Goal: Task Accomplishment & Management: Manage account settings

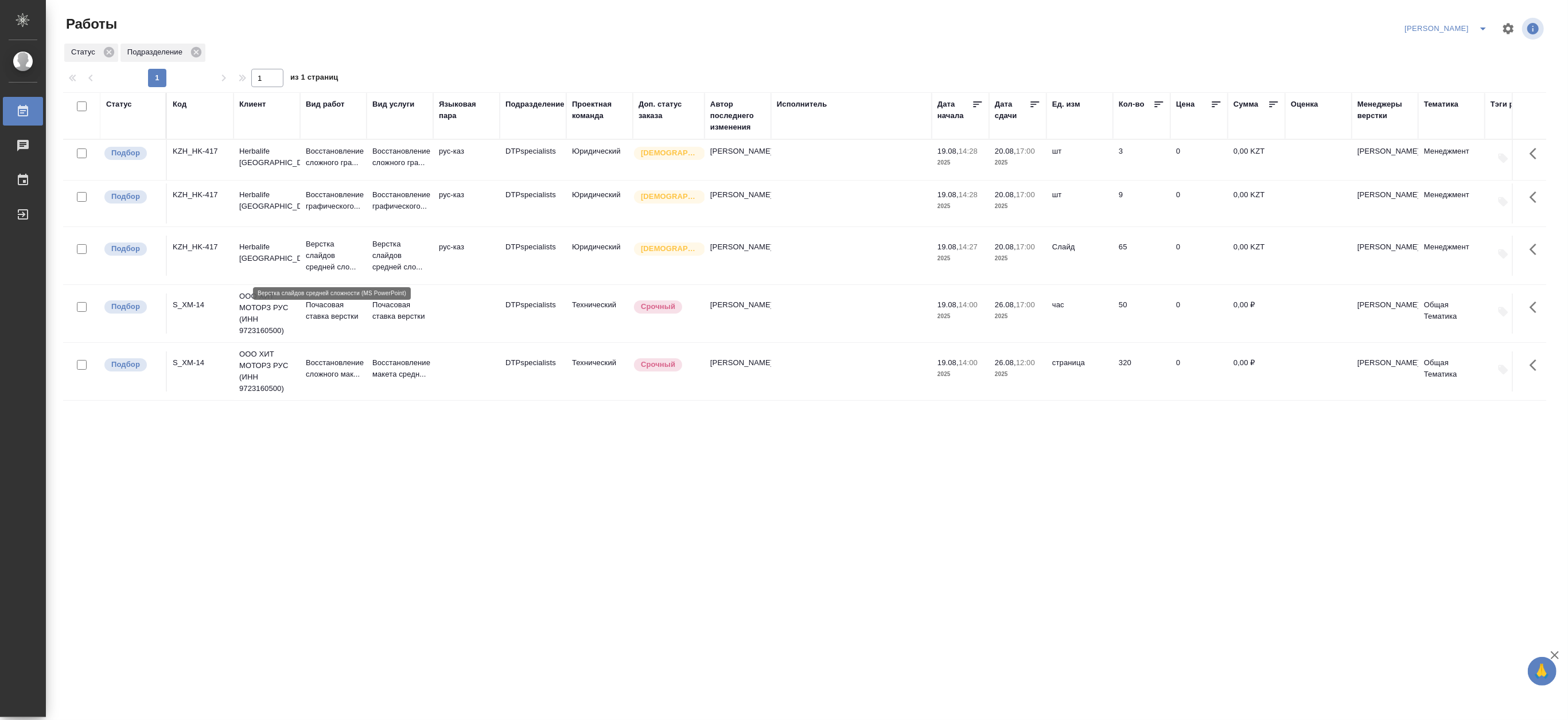
click at [341, 264] on p "Верстка слайдов средней сло..." at bounding box center [333, 255] width 55 height 34
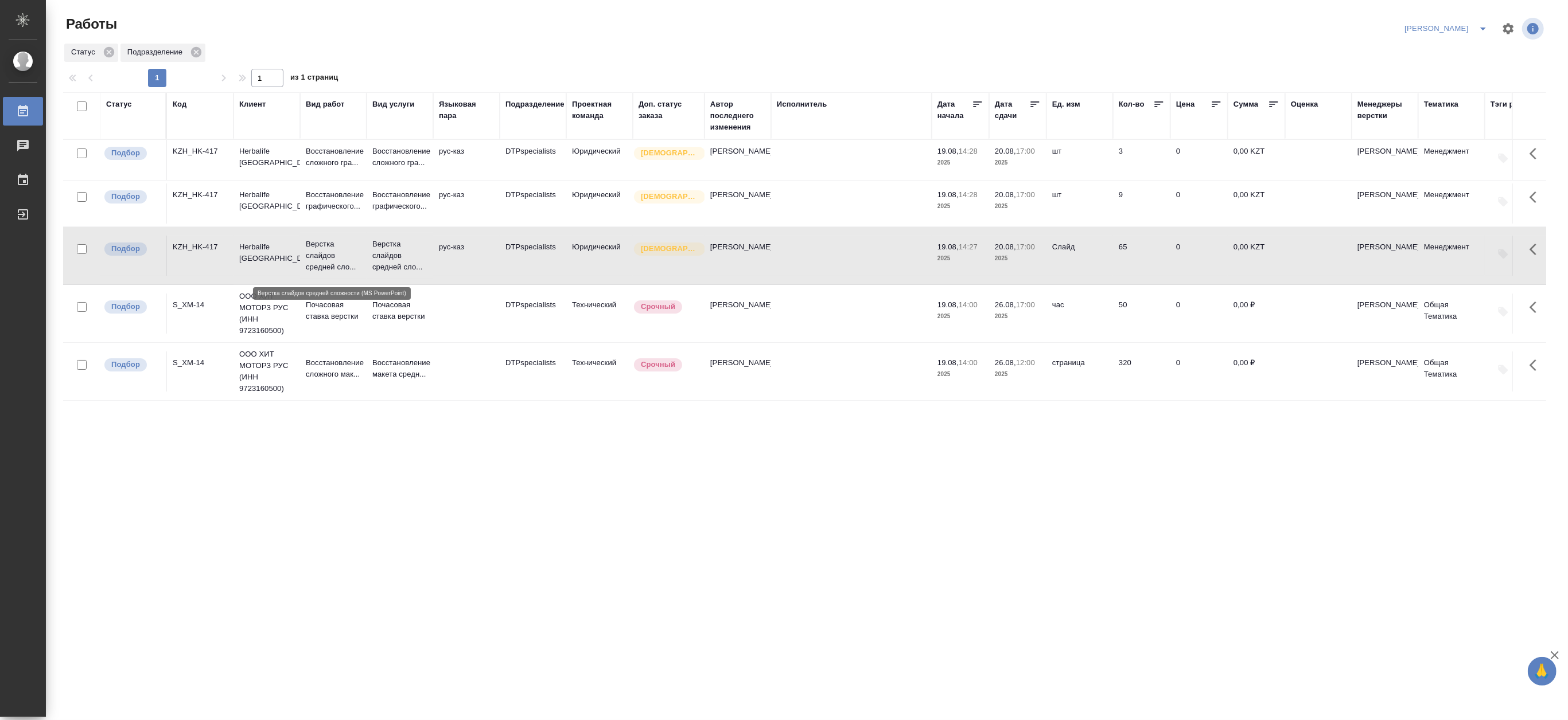
click at [341, 264] on p "Верстка слайдов средней сло..." at bounding box center [333, 255] width 55 height 34
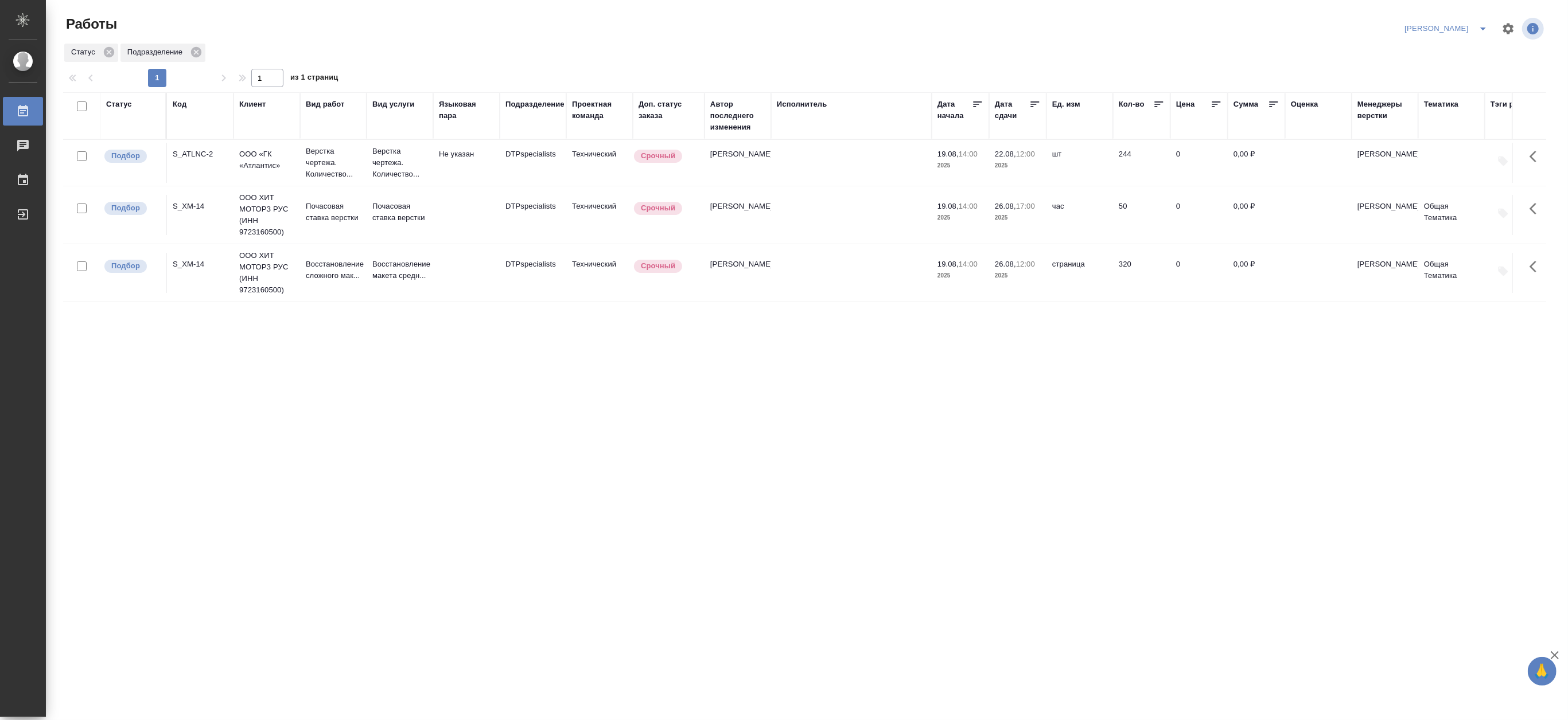
click at [179, 104] on div "Код" at bounding box center [180, 104] width 14 height 11
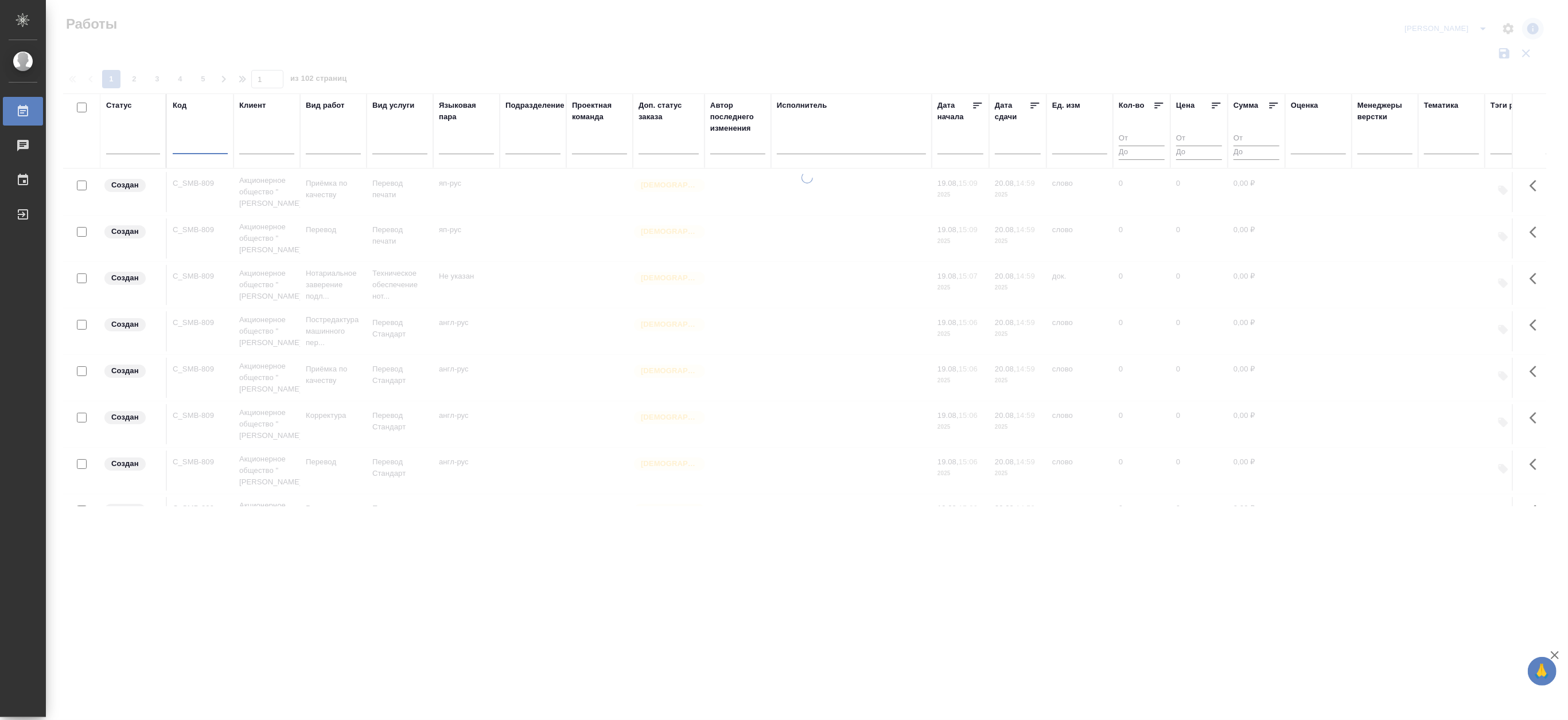
click at [188, 144] on input "text" at bounding box center [200, 146] width 55 height 14
paste input "KZH_HK-417"
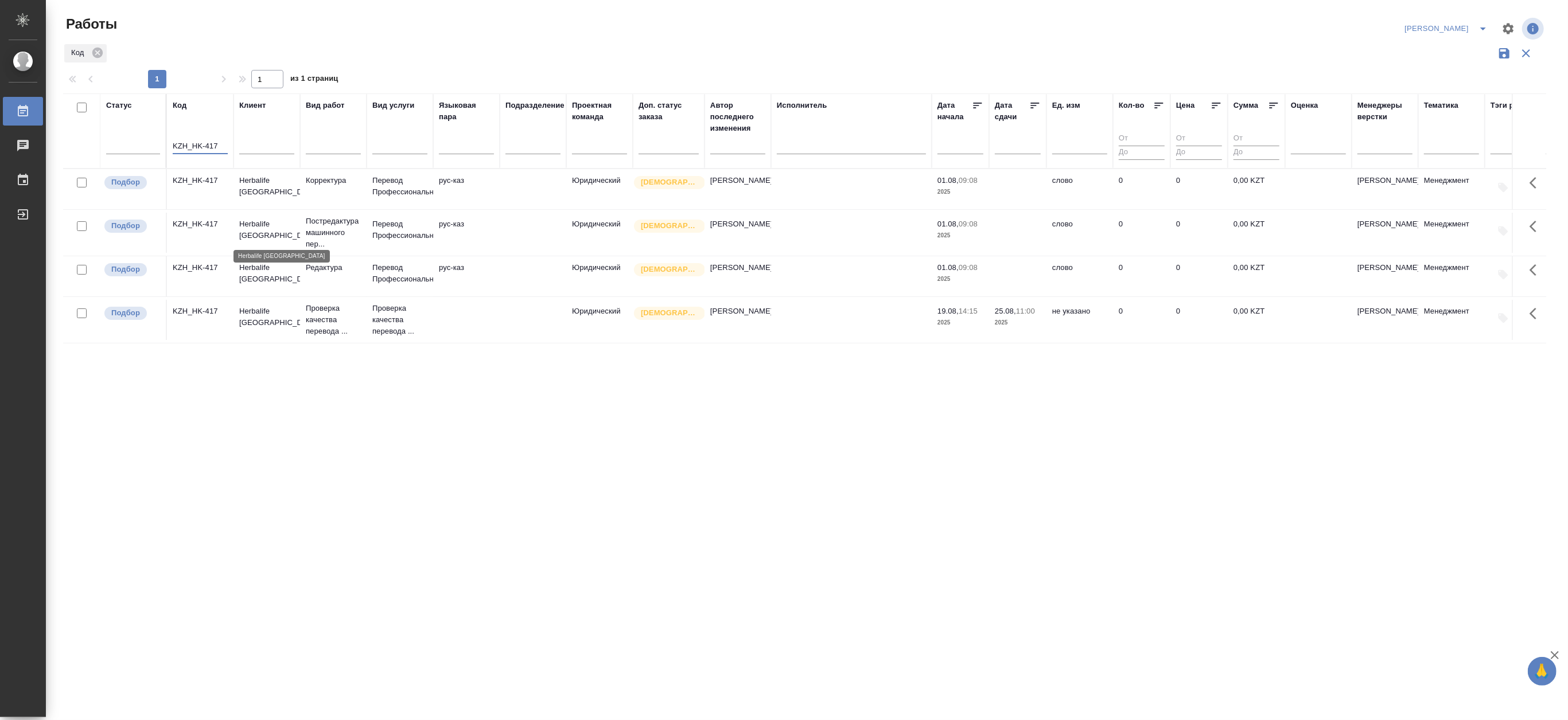
type input "KZH_HK-417"
click at [279, 235] on p "Herbalife Kazakhstan" at bounding box center [266, 230] width 55 height 23
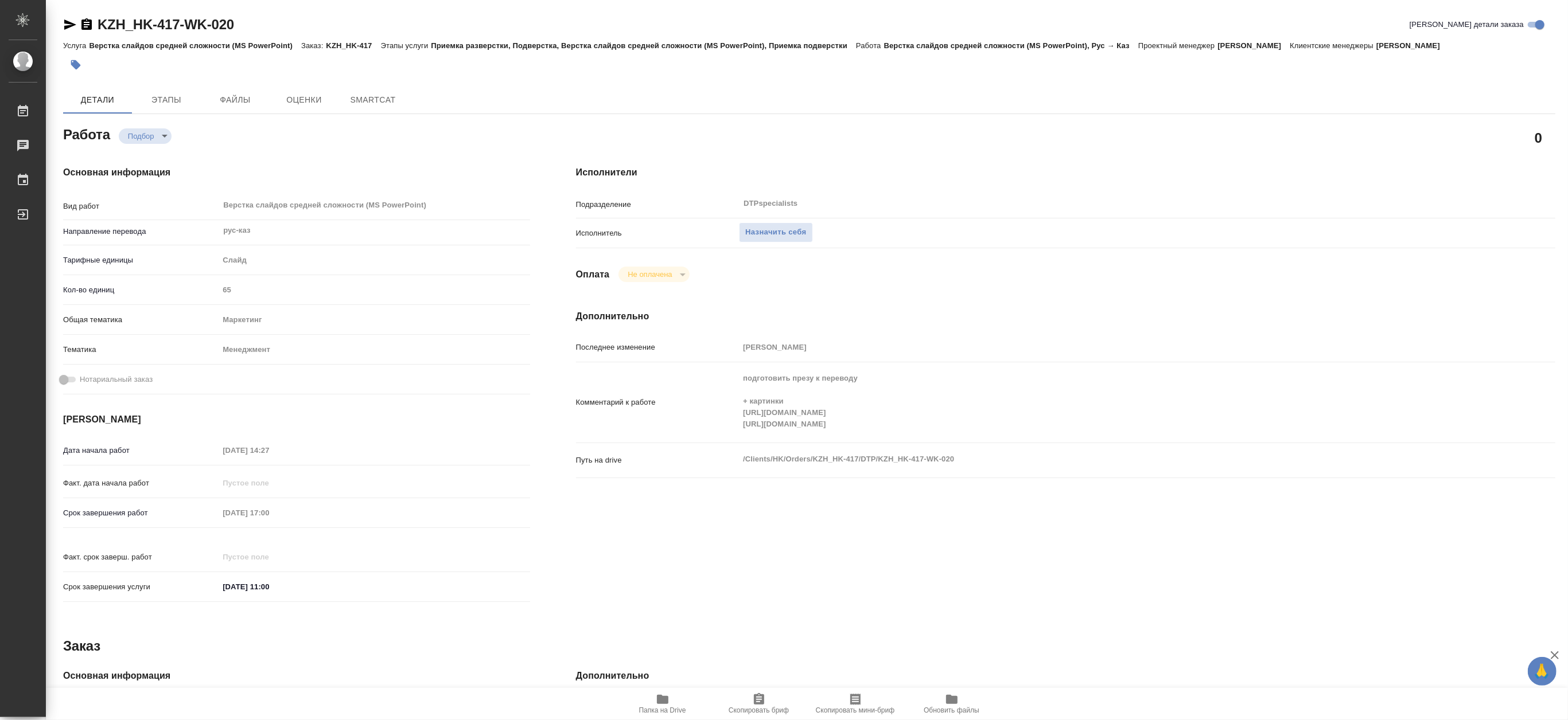
type textarea "x"
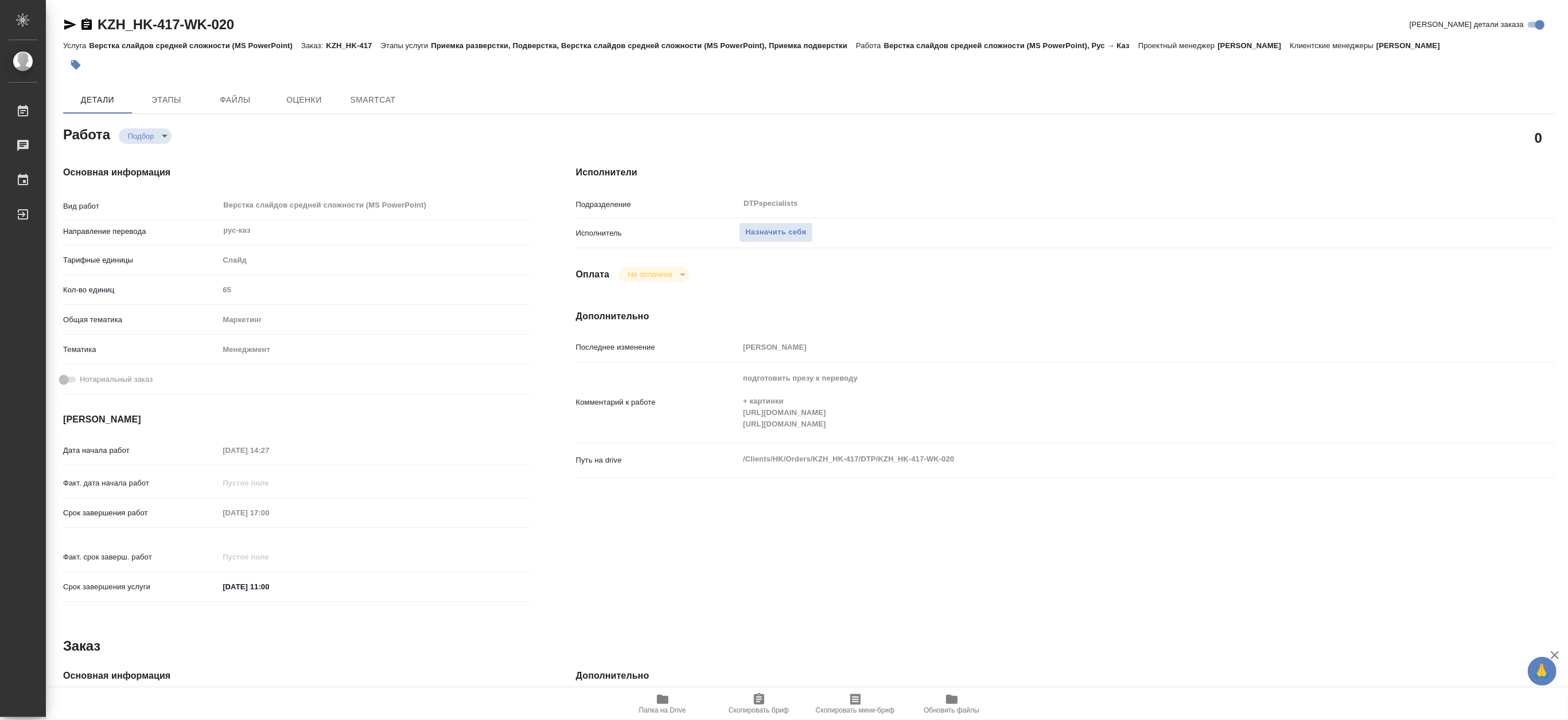
type textarea "x"
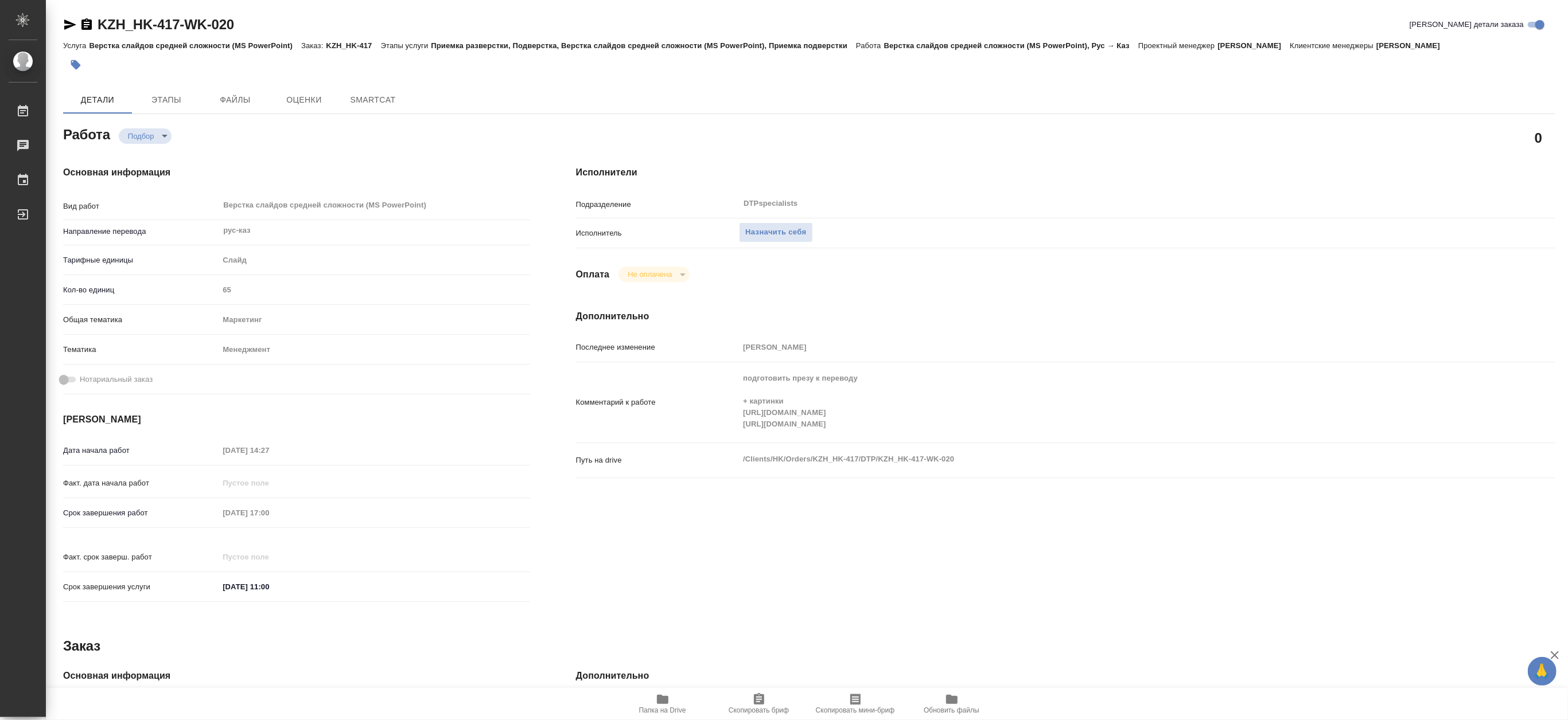
type textarea "x"
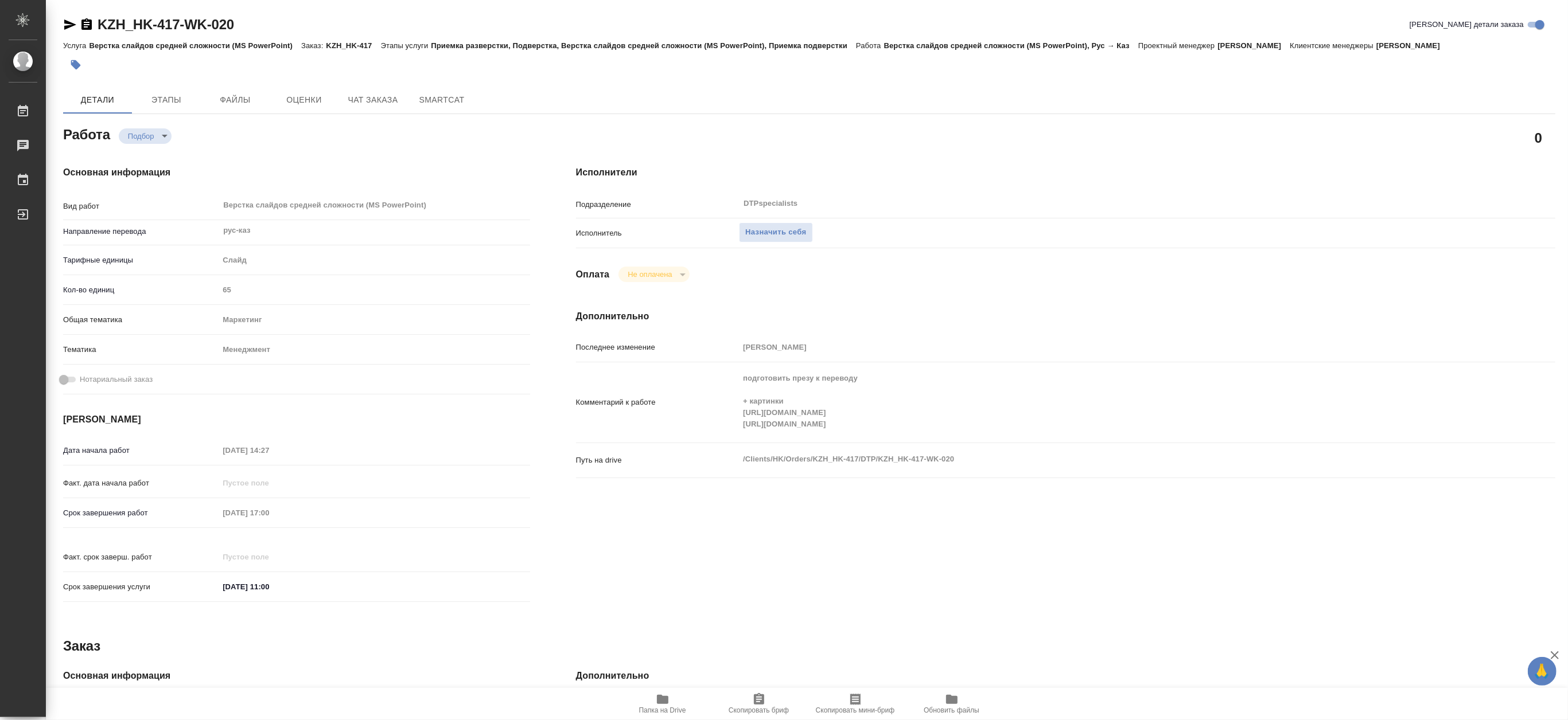
type textarea "x"
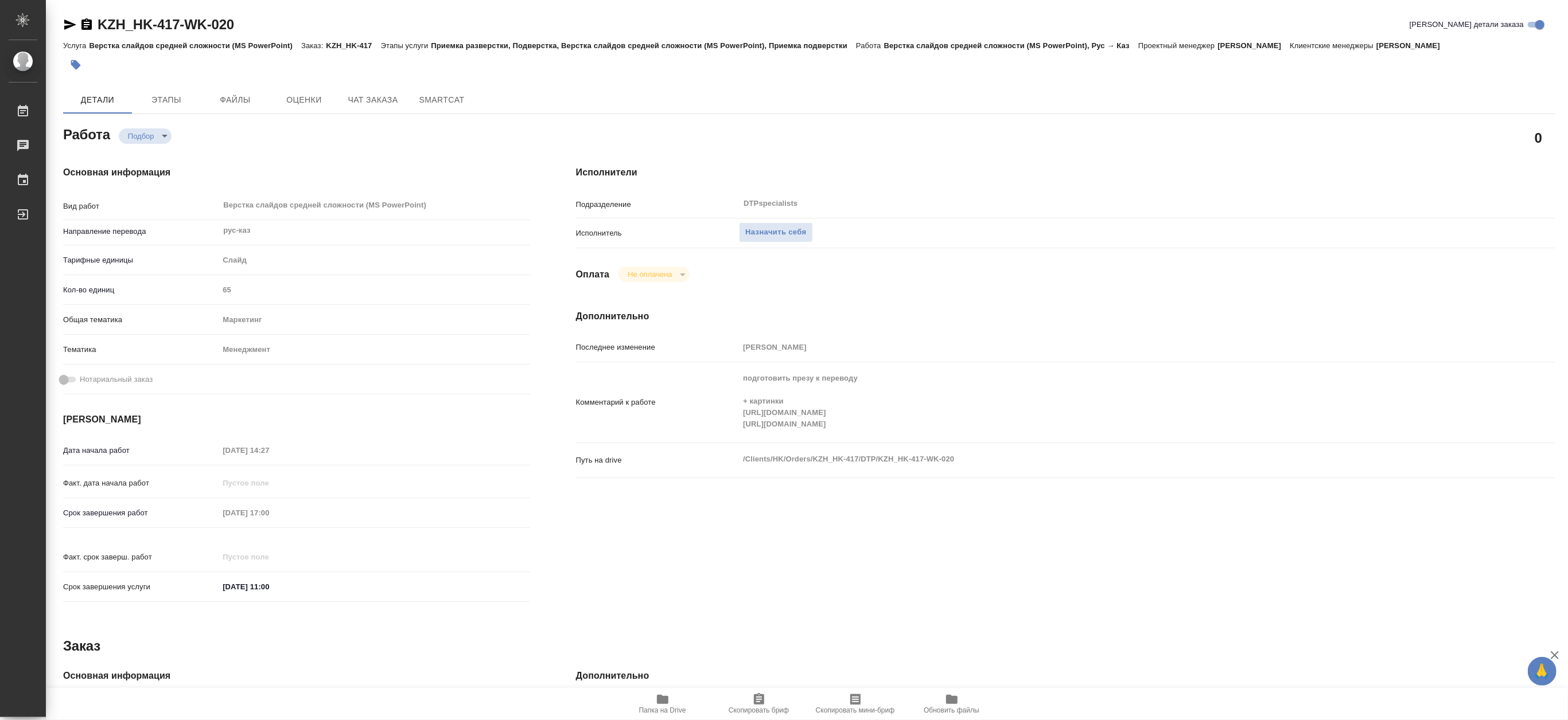
type textarea "x"
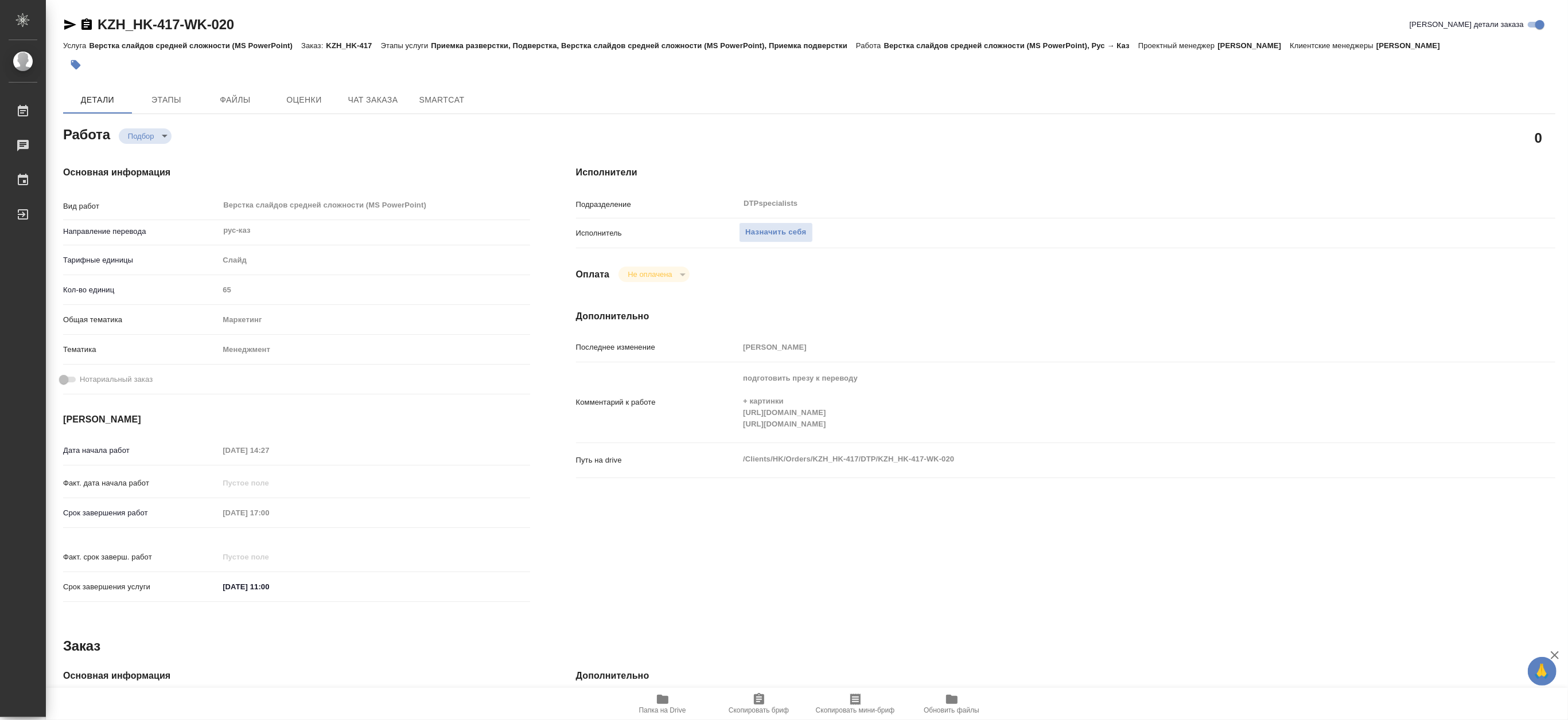
click at [666, 710] on span "Папка на Drive" at bounding box center [663, 711] width 47 height 8
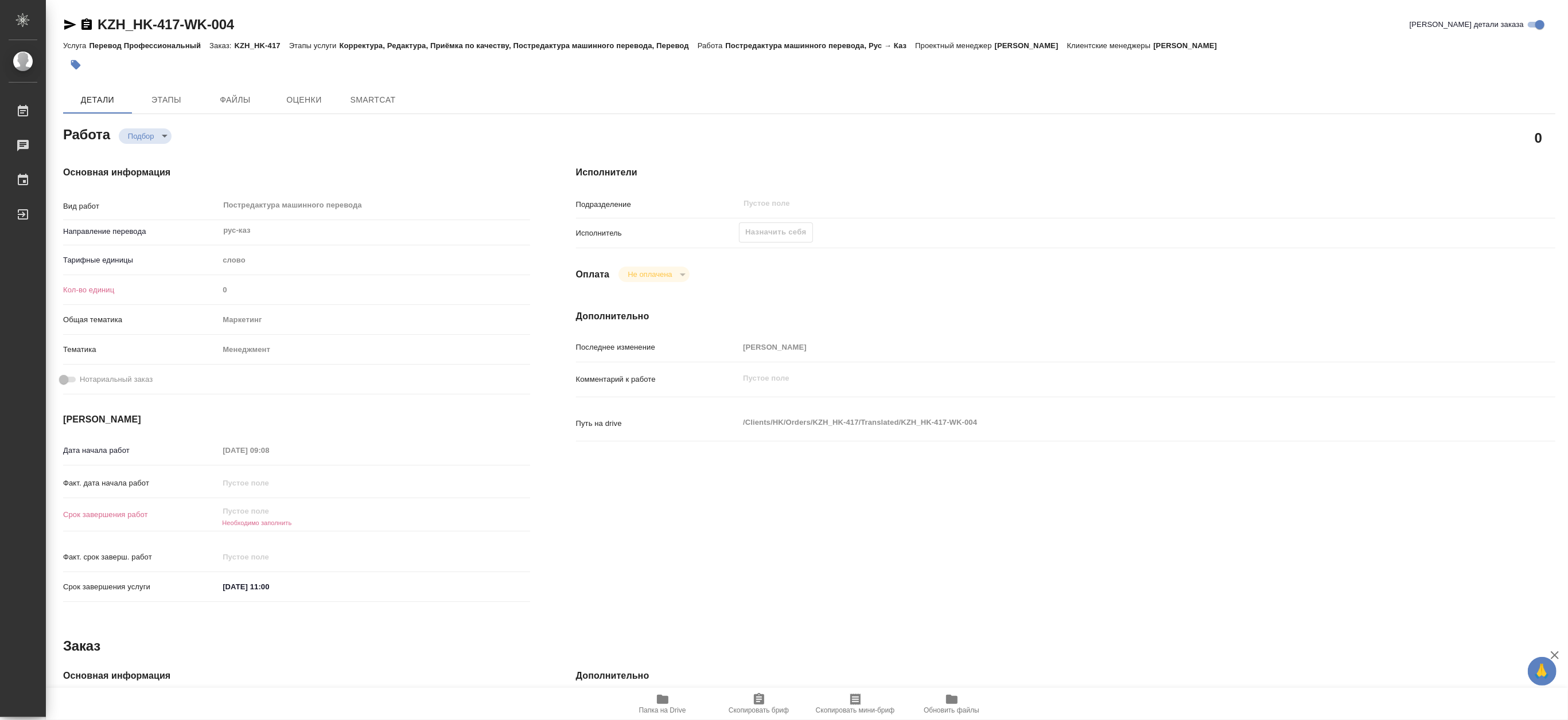
type textarea "x"
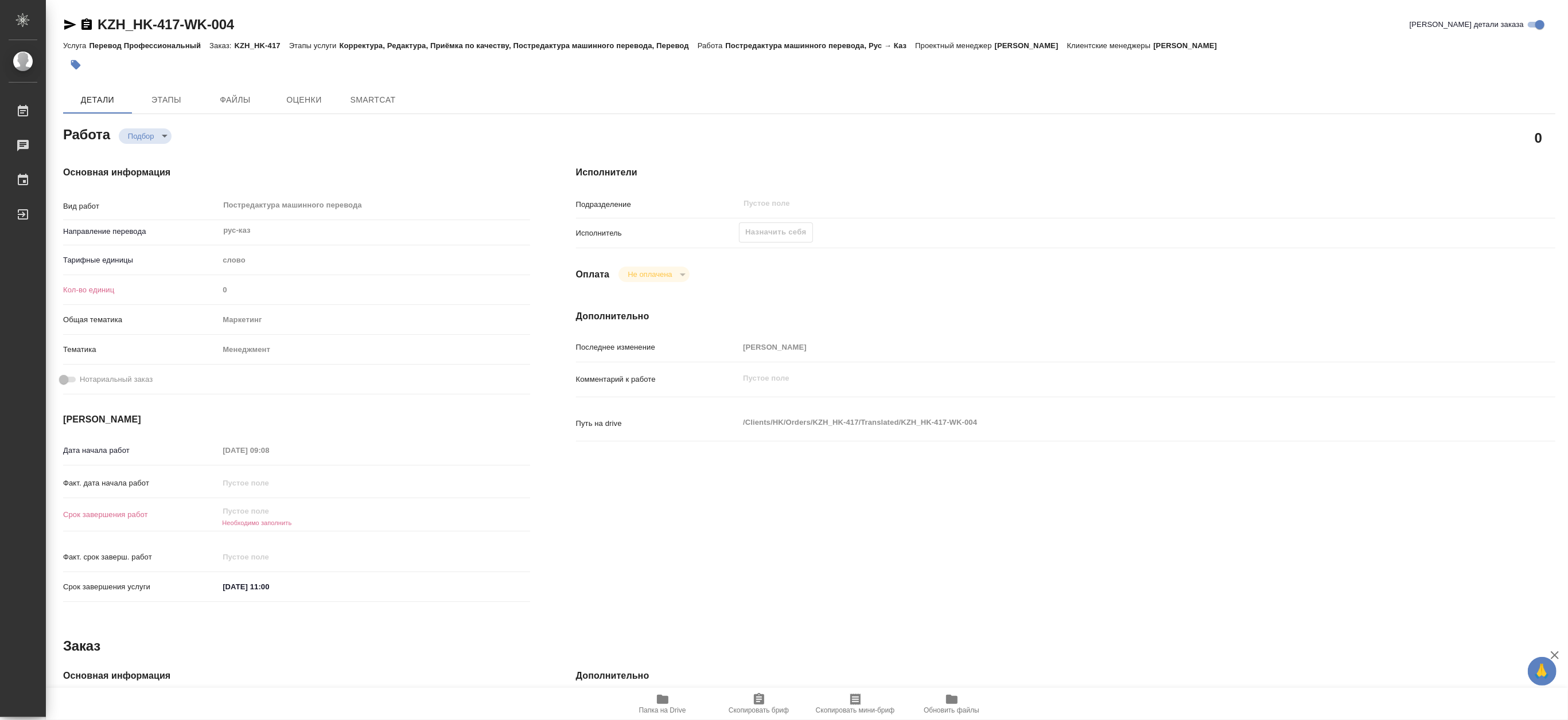
type textarea "x"
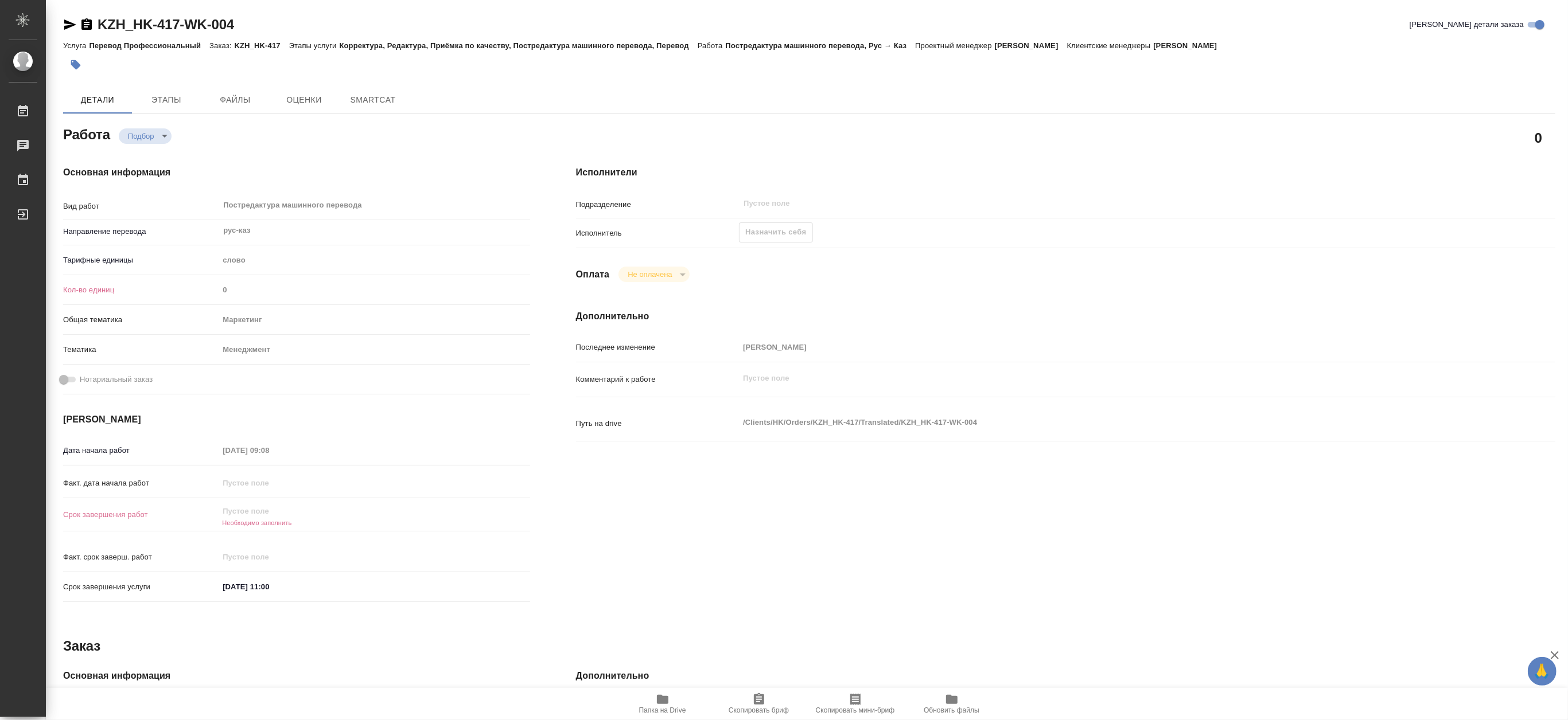
type textarea "x"
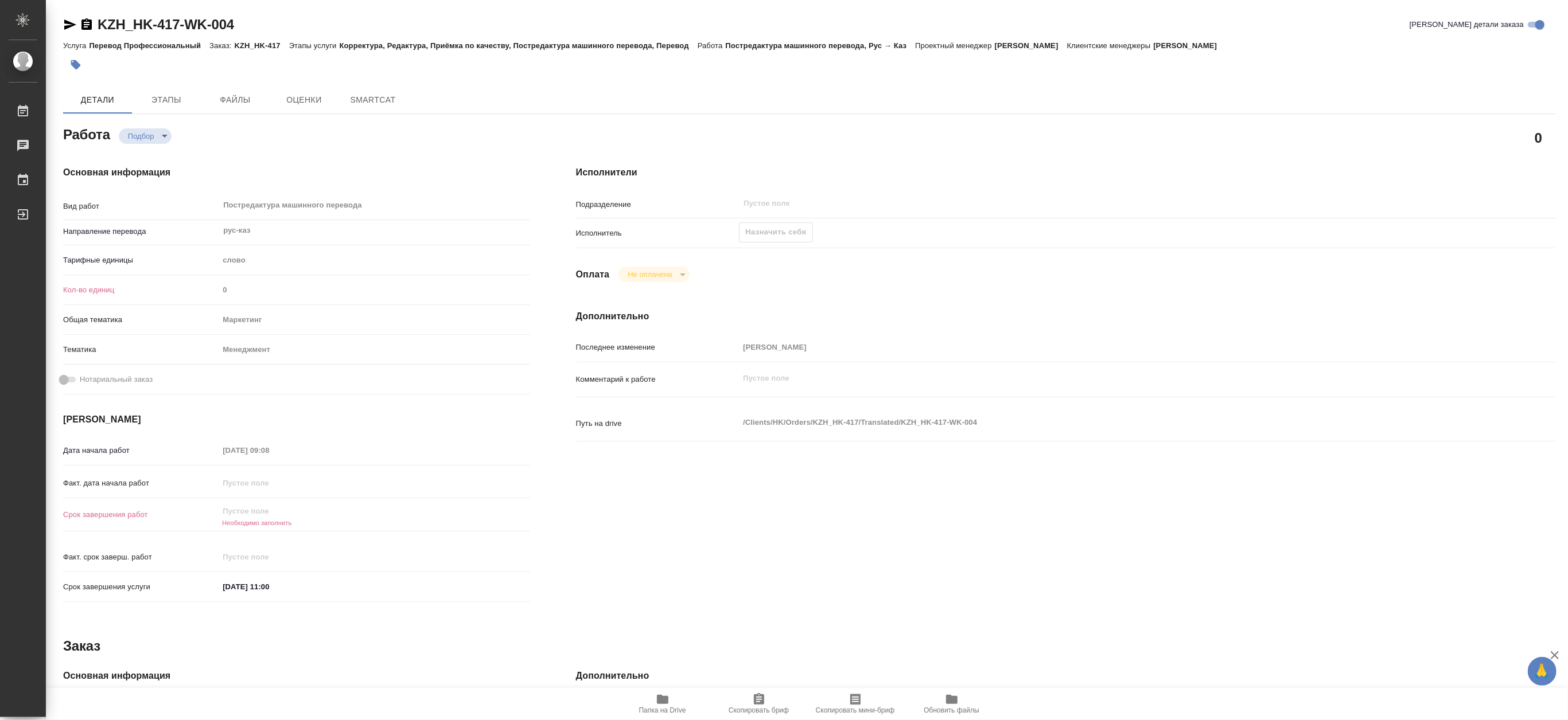
type textarea "x"
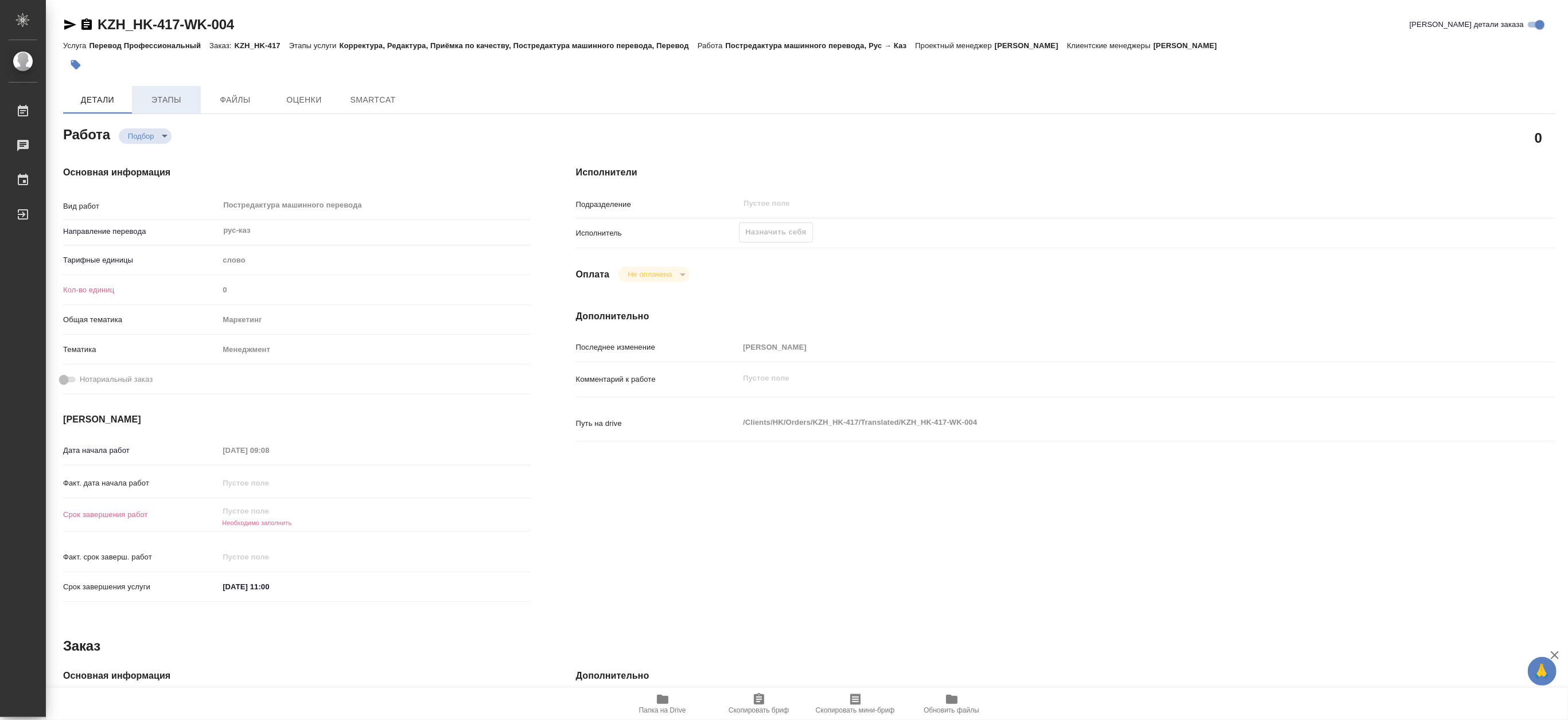
type textarea "x"
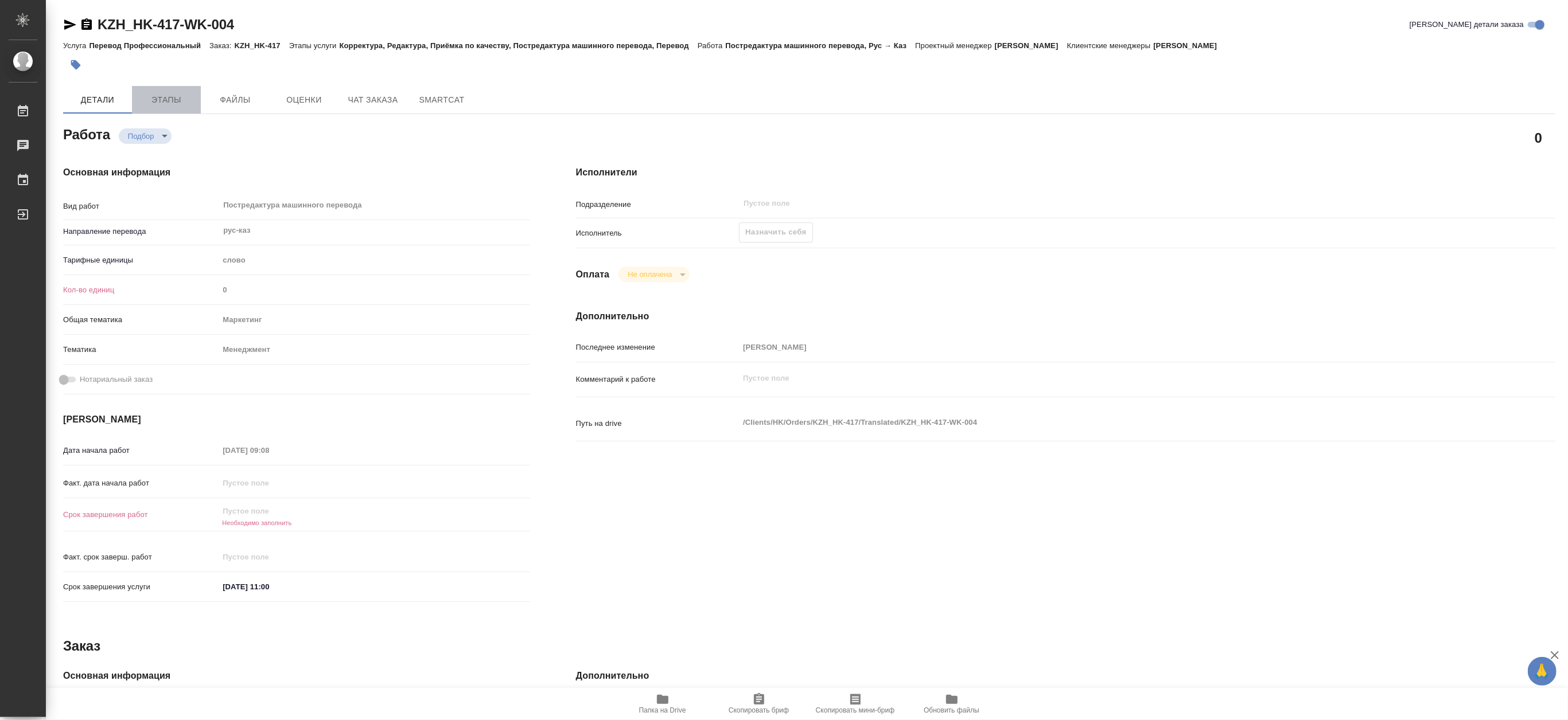
click at [179, 103] on span "Этапы" at bounding box center [166, 100] width 55 height 14
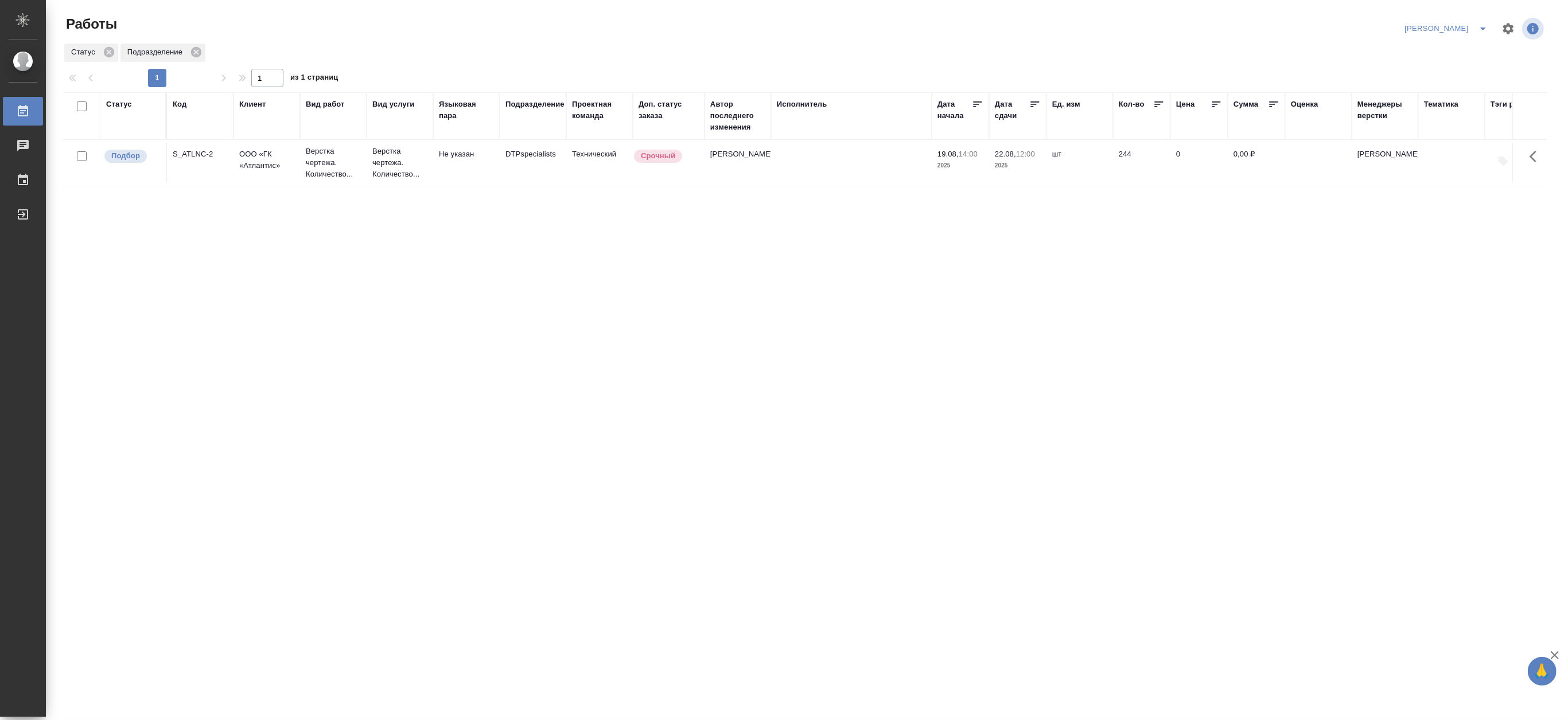
click at [1488, 25] on icon "split button" at bounding box center [1482, 28] width 14 height 14
click at [1435, 53] on li "Матвеева_В работе" at bounding box center [1440, 52] width 110 height 19
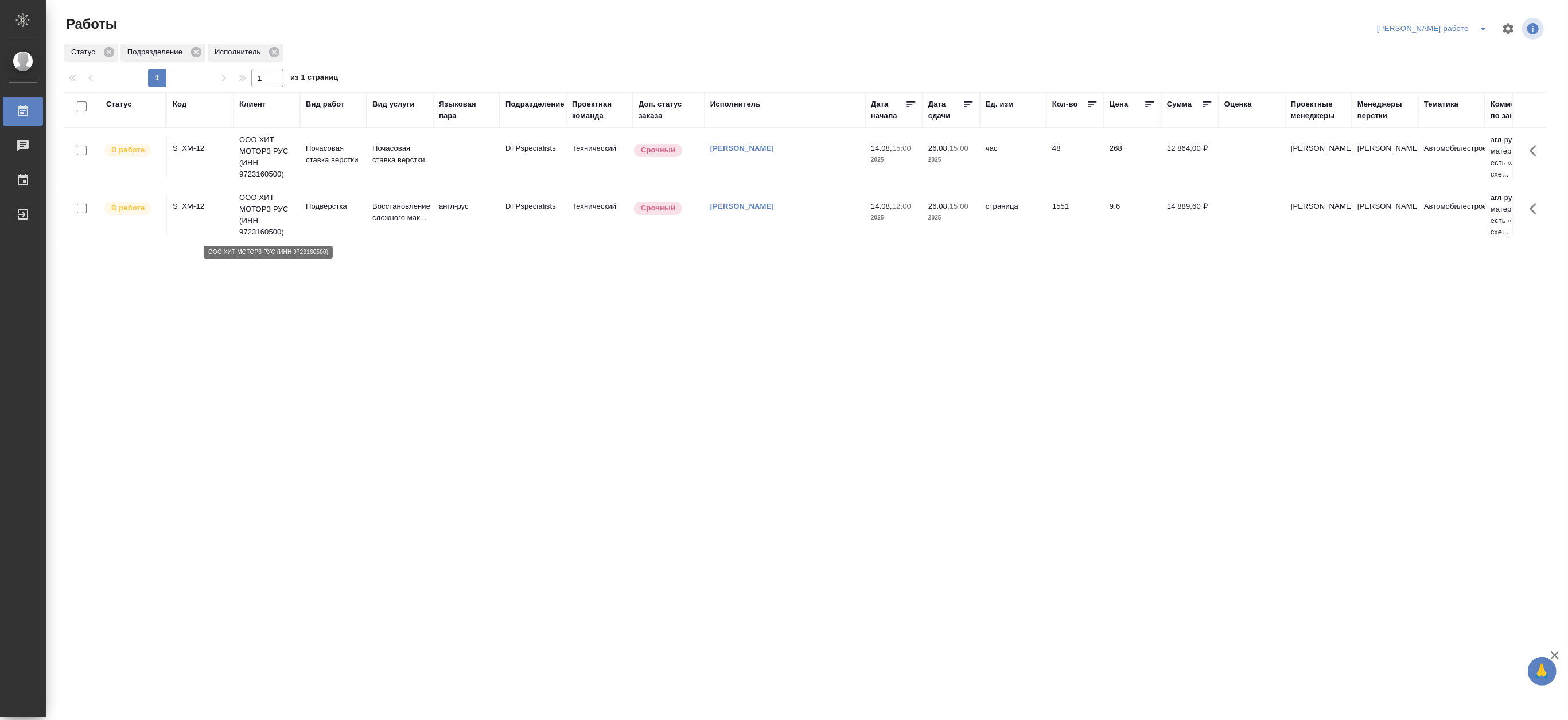
click at [249, 220] on p "ООО ХИТ МОТОРЗ РУС (ИНН 9723160500)" at bounding box center [266, 215] width 55 height 46
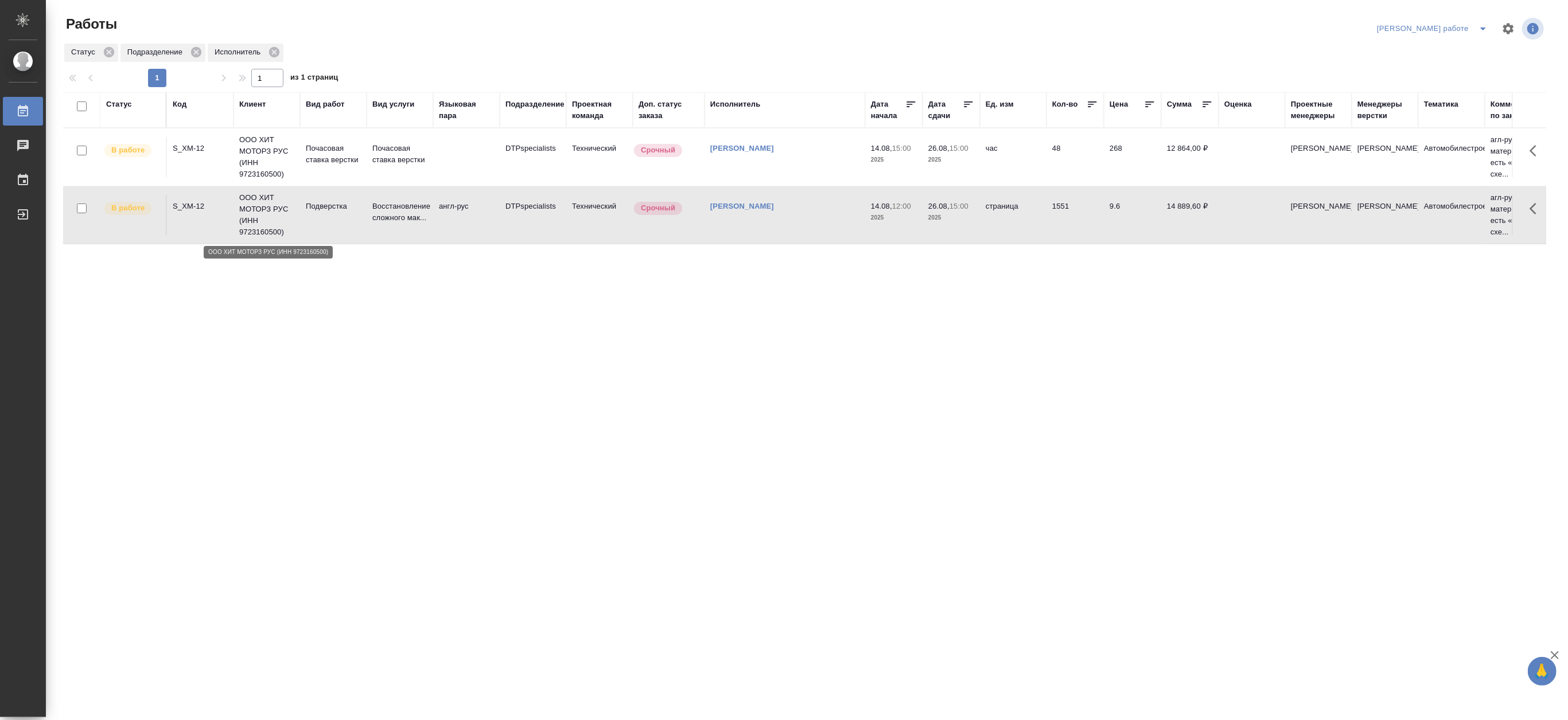
click at [249, 220] on p "ООО ХИТ МОТОРЗ РУС (ИНН 9723160500)" at bounding box center [266, 215] width 55 height 46
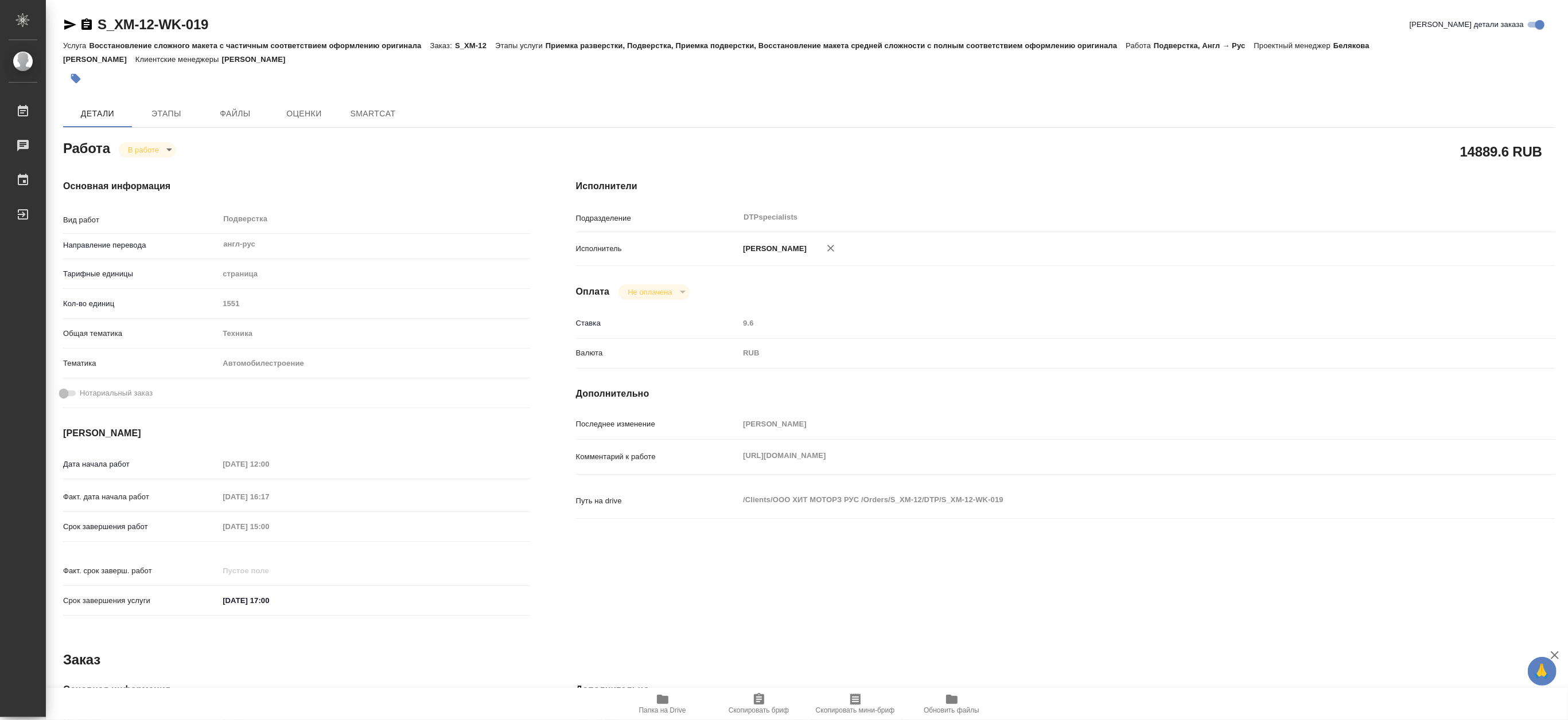
type textarea "x"
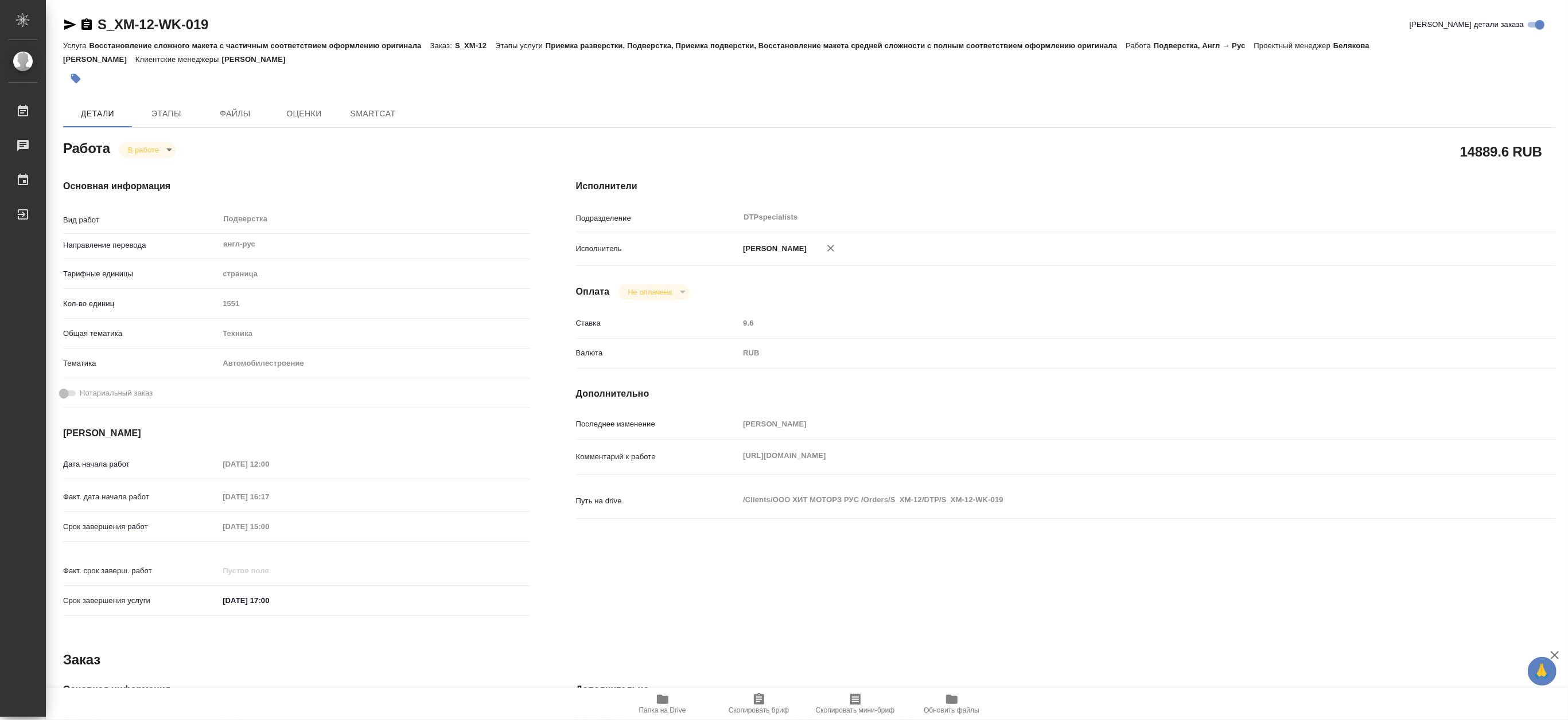
type textarea "x"
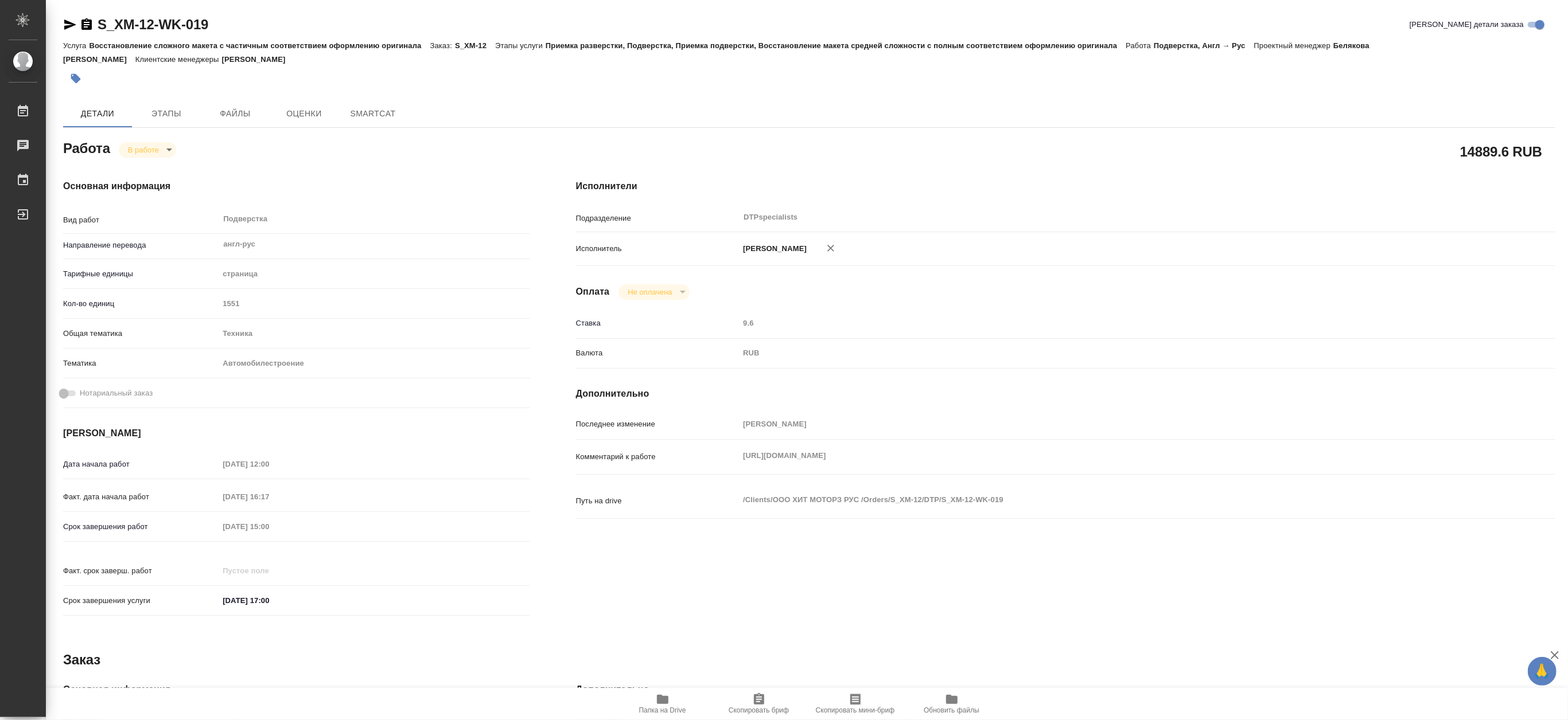
type textarea "x"
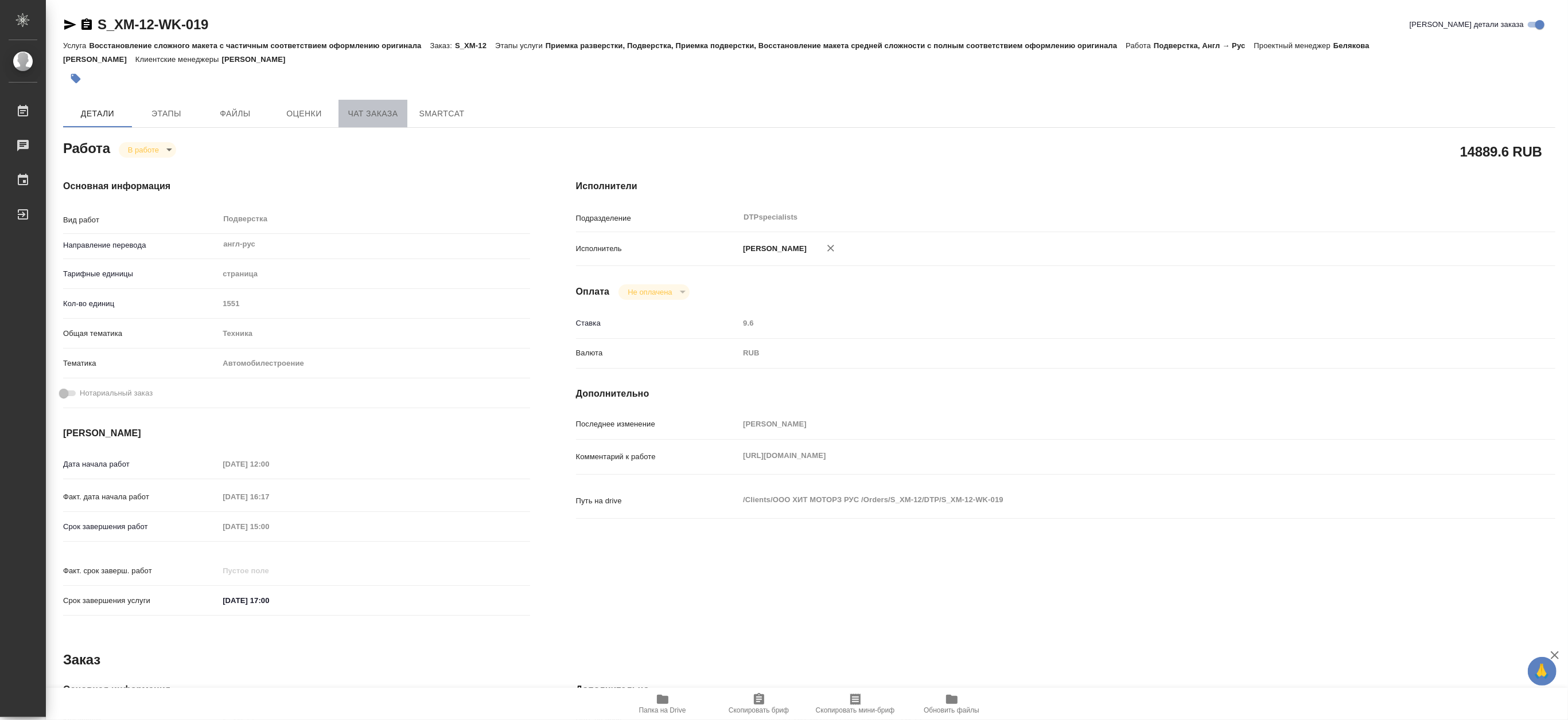
click at [368, 114] on span "Чат заказа" at bounding box center [372, 113] width 55 height 14
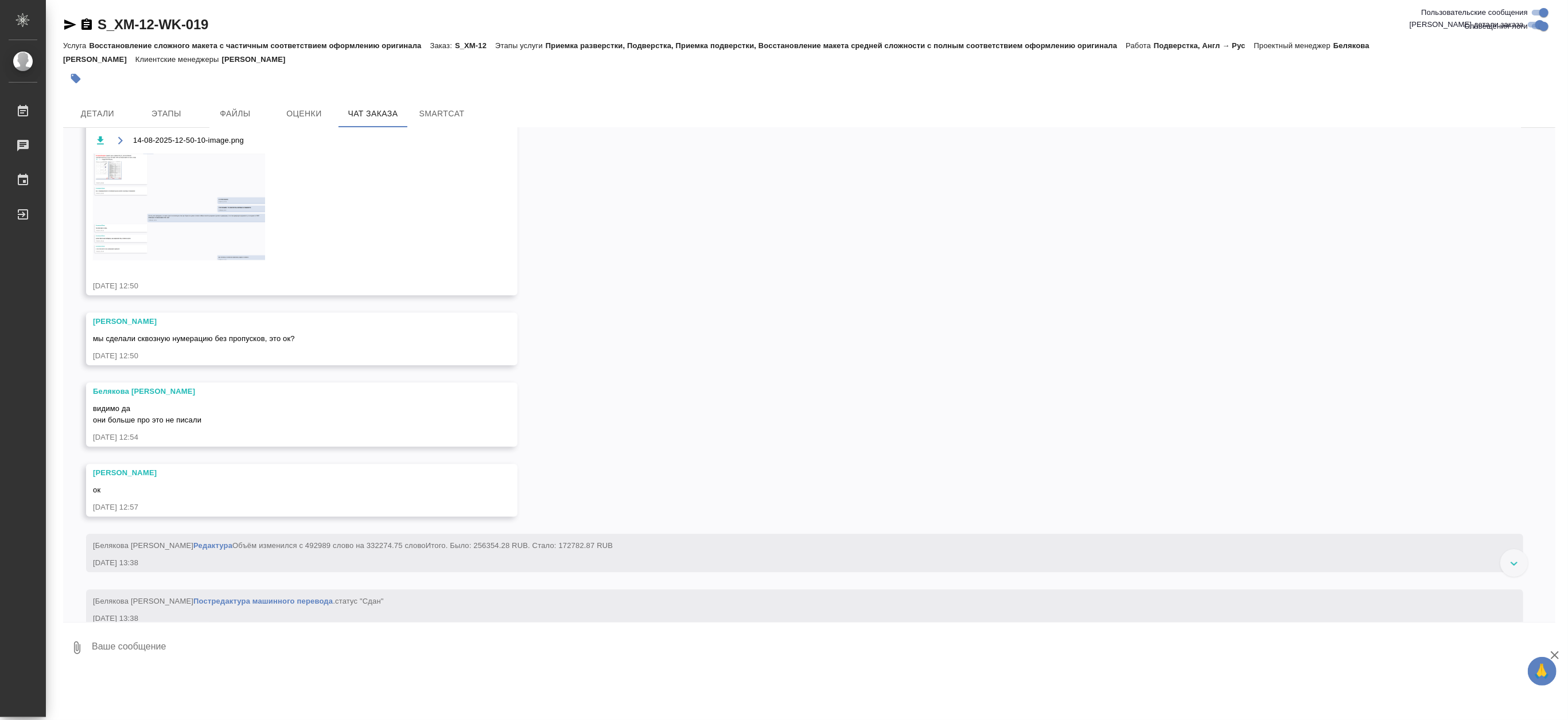
scroll to position [46243, 0]
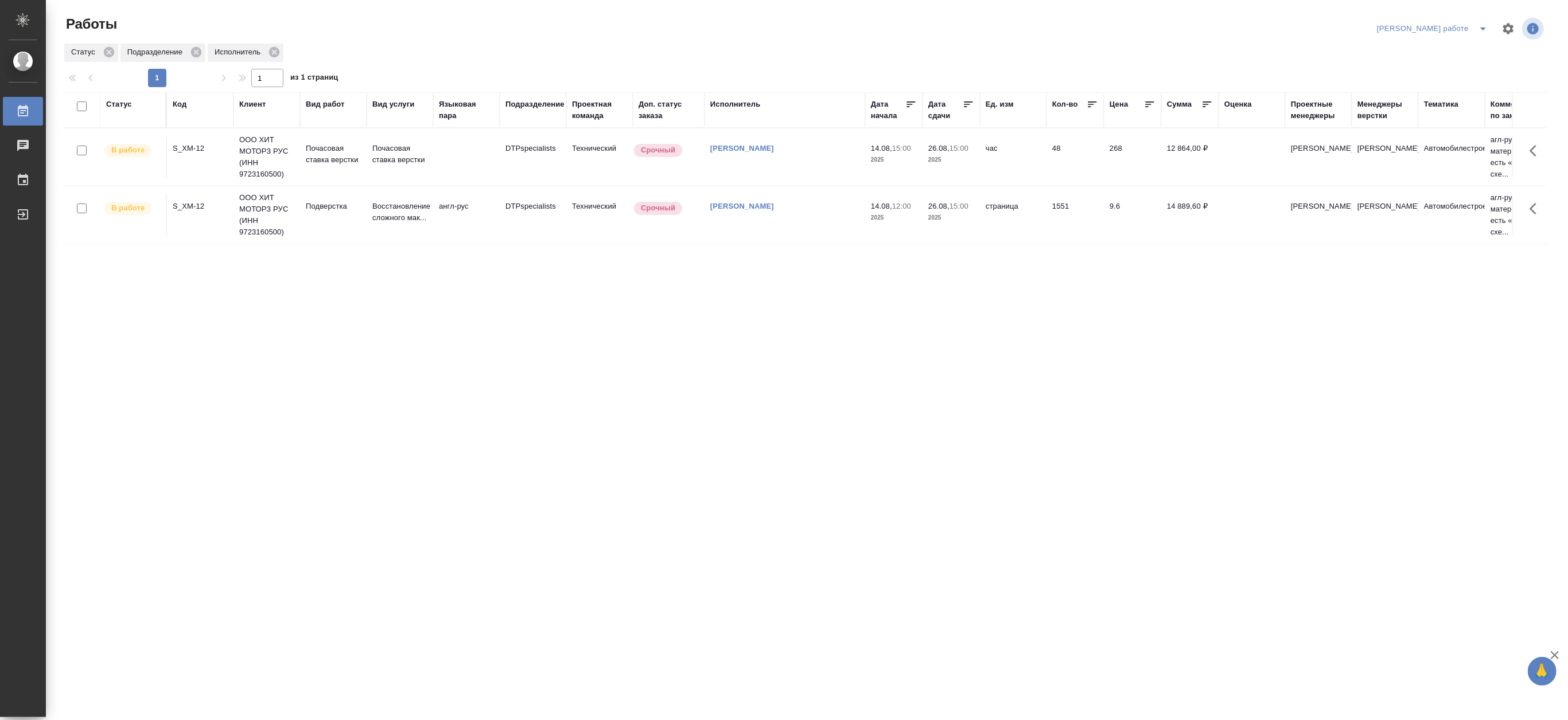
click at [178, 103] on div "Код" at bounding box center [180, 104] width 14 height 11
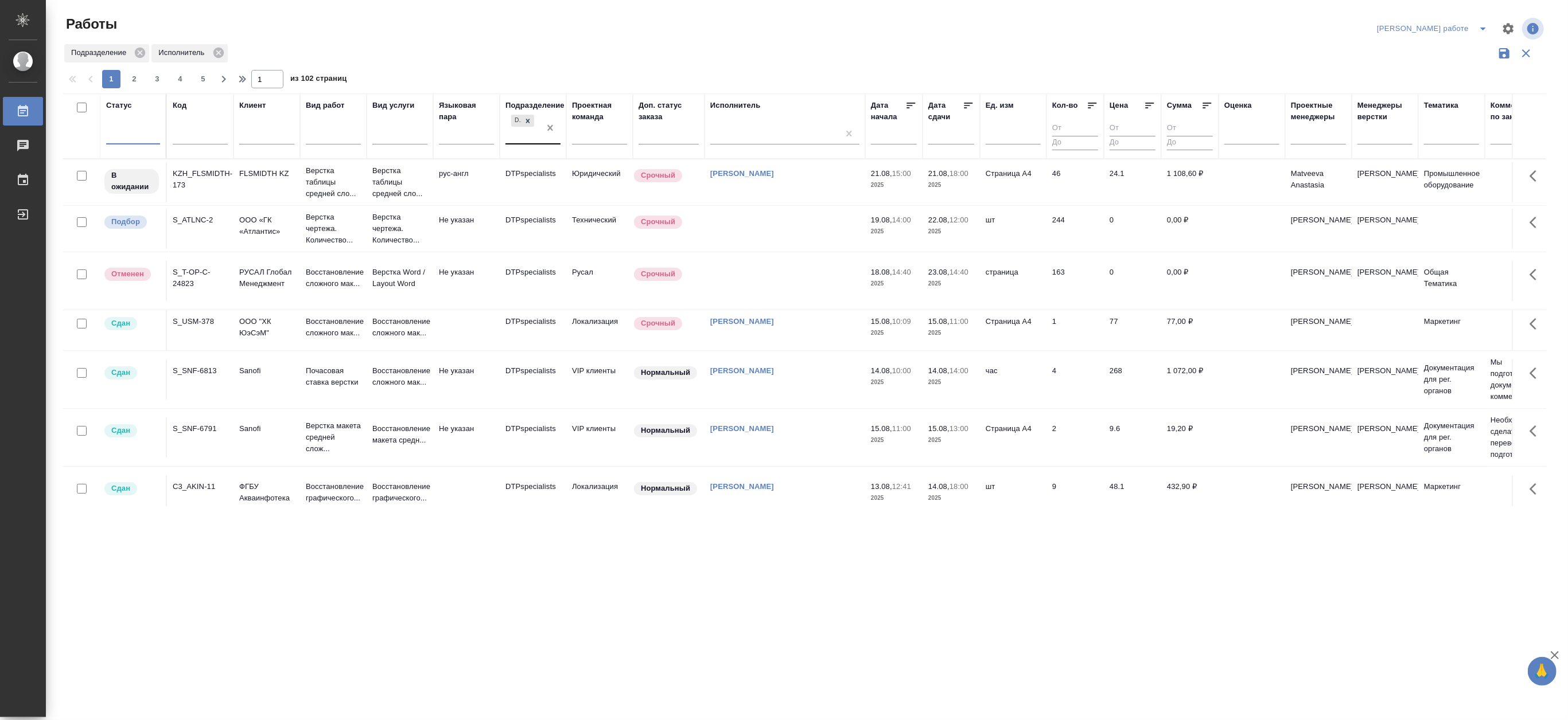
drag, startPoint x: 551, startPoint y: 130, endPoint x: 348, endPoint y: 119, distance: 203.3
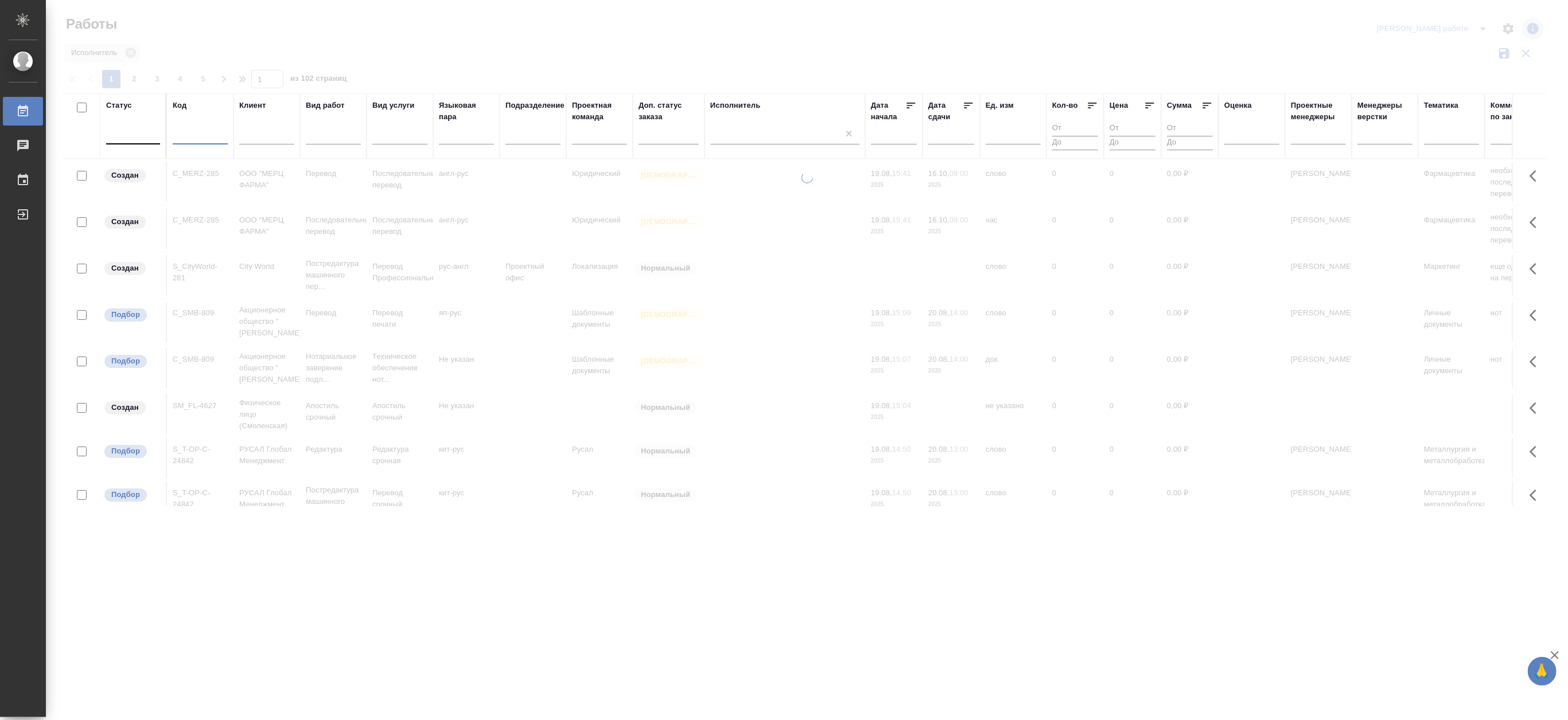
click at [190, 136] on input "text" at bounding box center [200, 137] width 55 height 14
paste input "S_GacMotor-164"
type input "S_GacMotor-164"
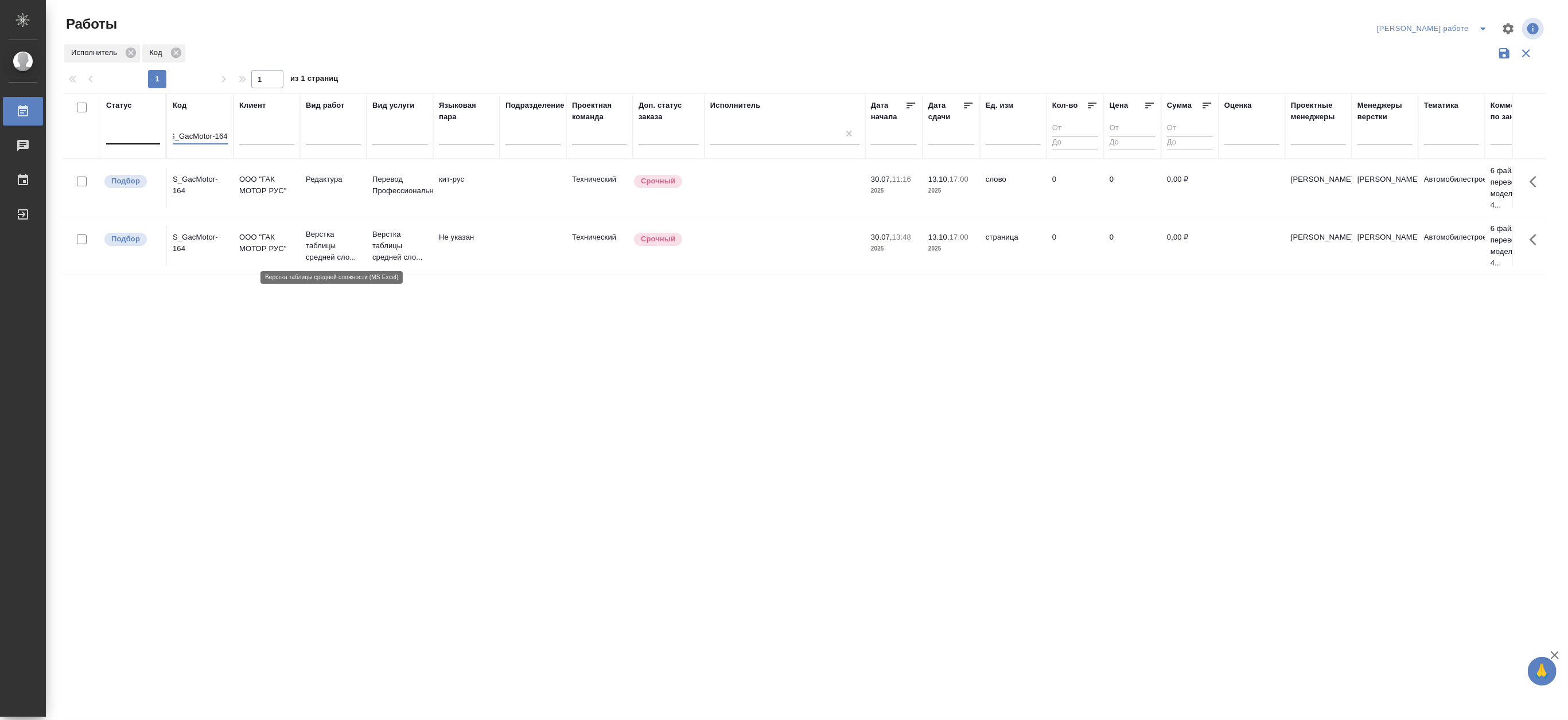
scroll to position [0, 0]
click at [328, 245] on p "Верстка таблицы средней сло..." at bounding box center [333, 246] width 55 height 34
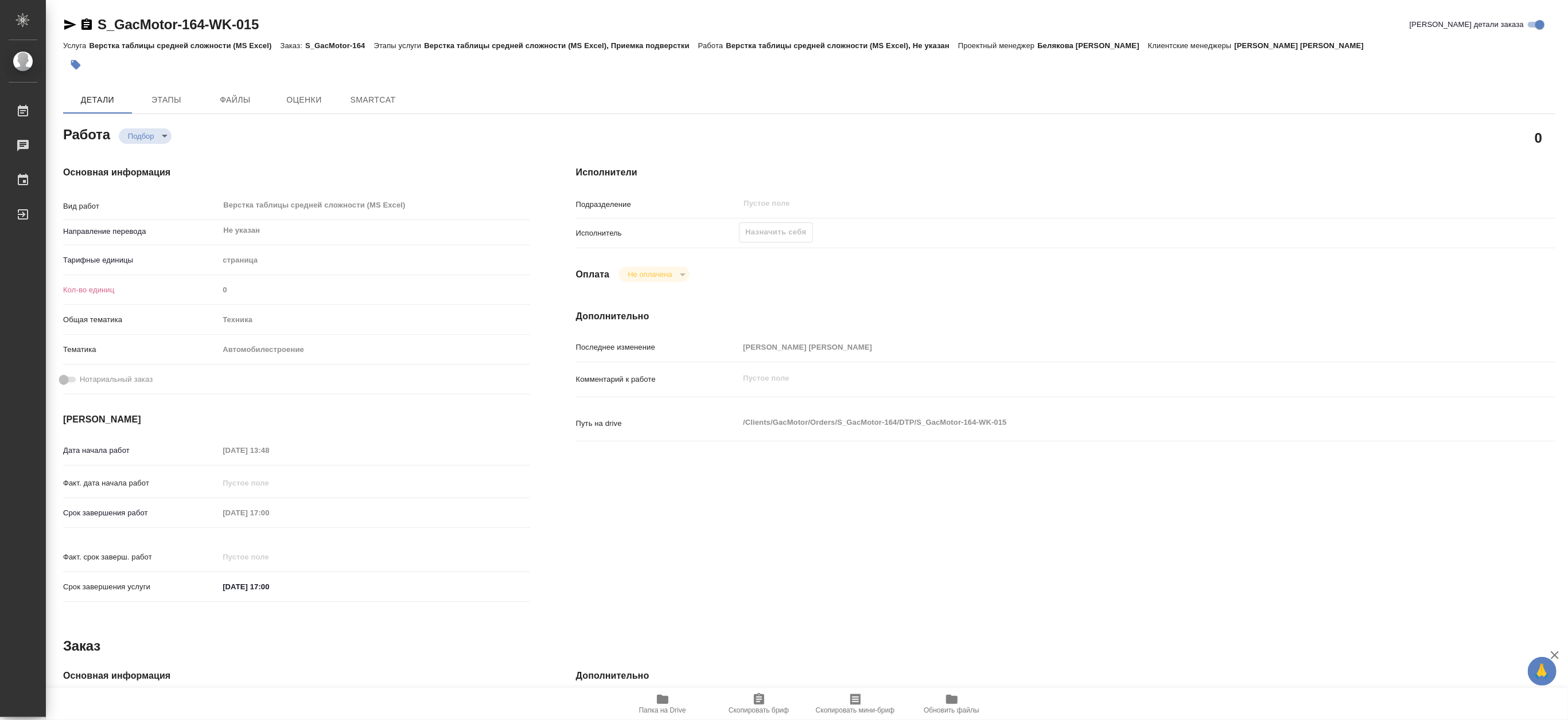
type textarea "x"
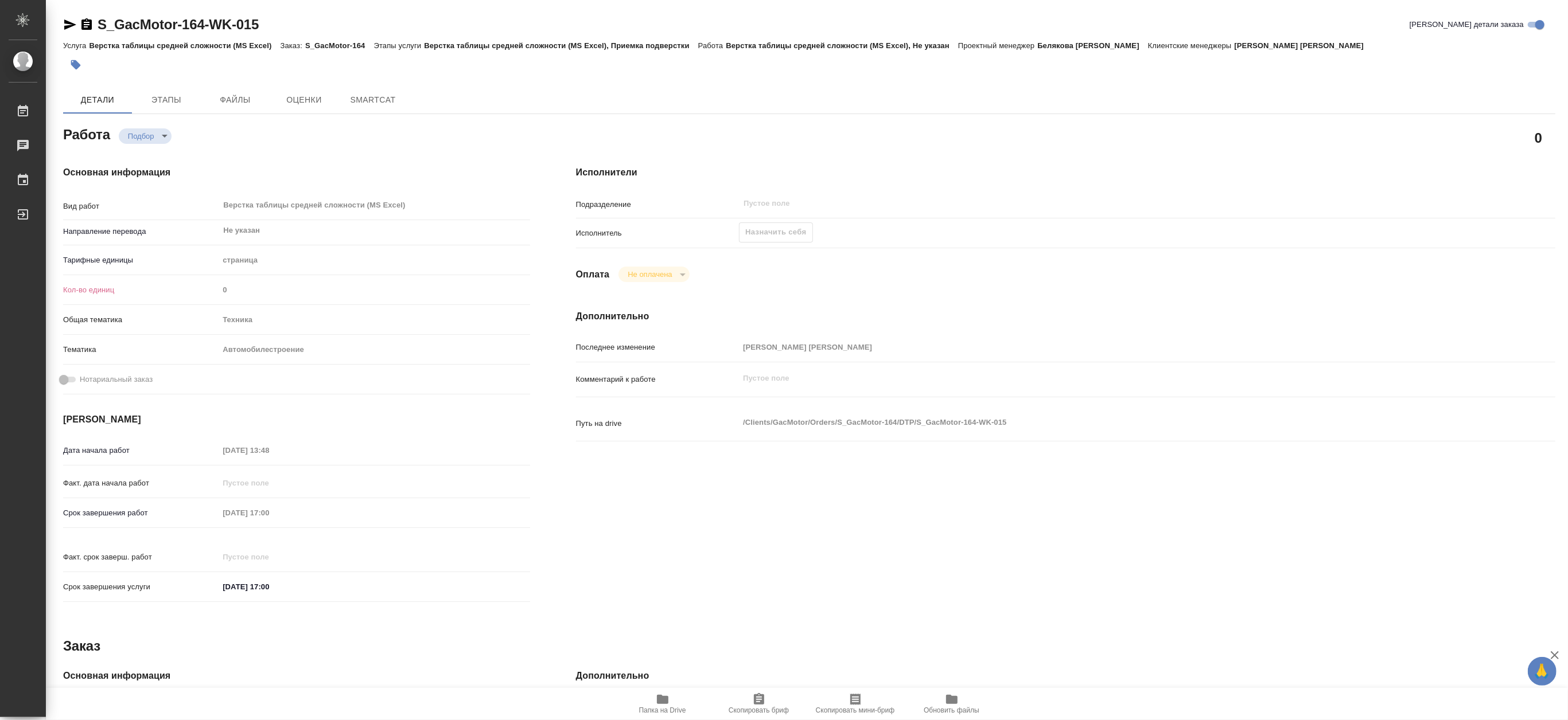
type textarea "x"
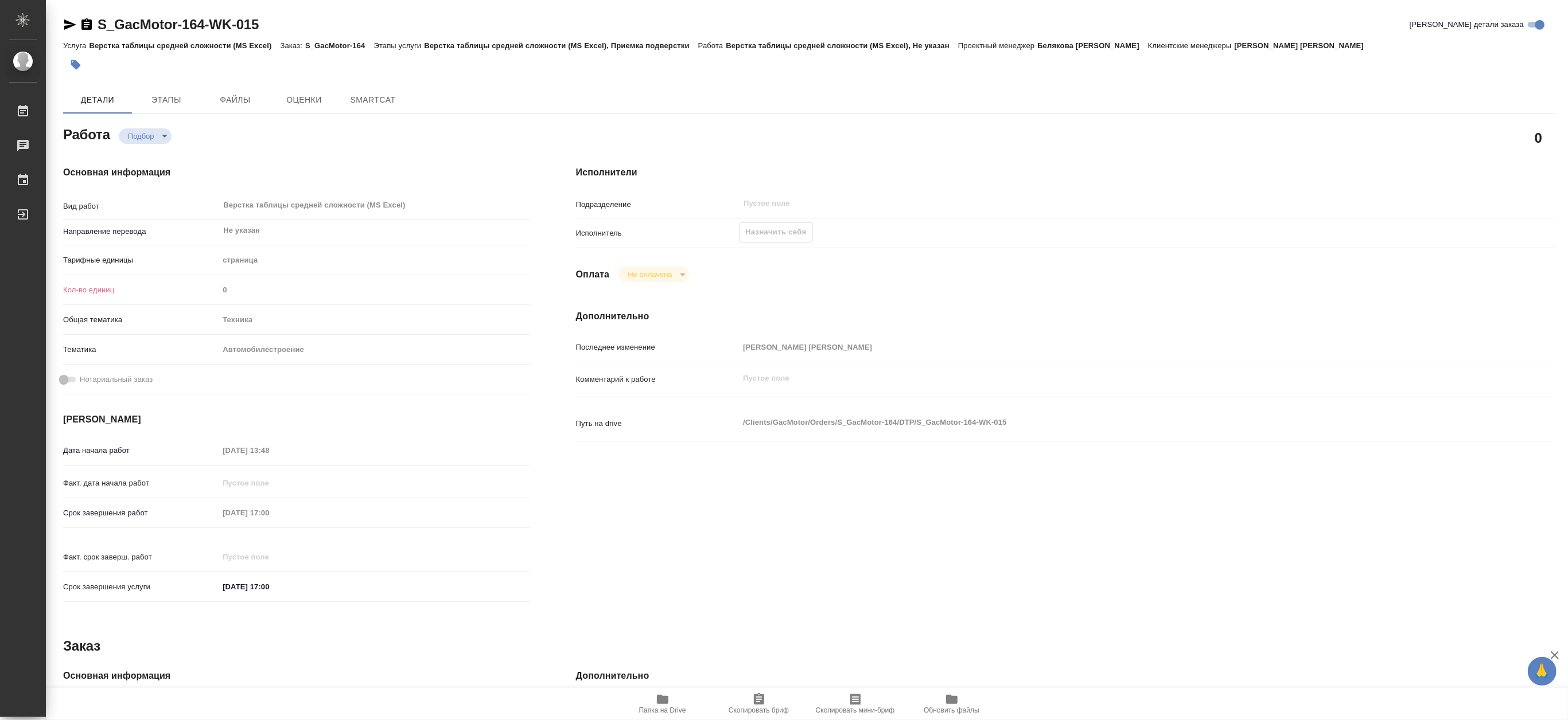
type textarea "x"
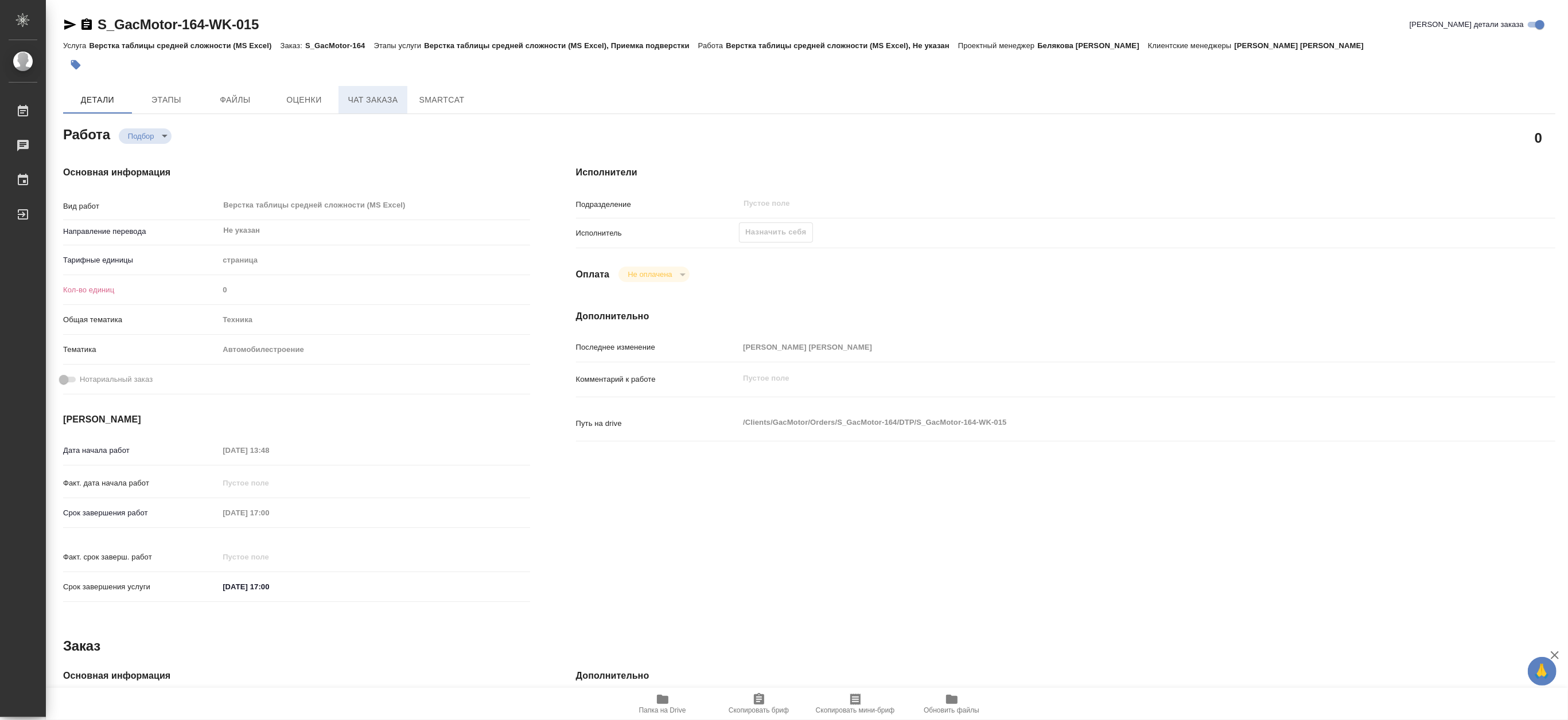
click at [358, 99] on span "Чат заказа" at bounding box center [372, 100] width 55 height 14
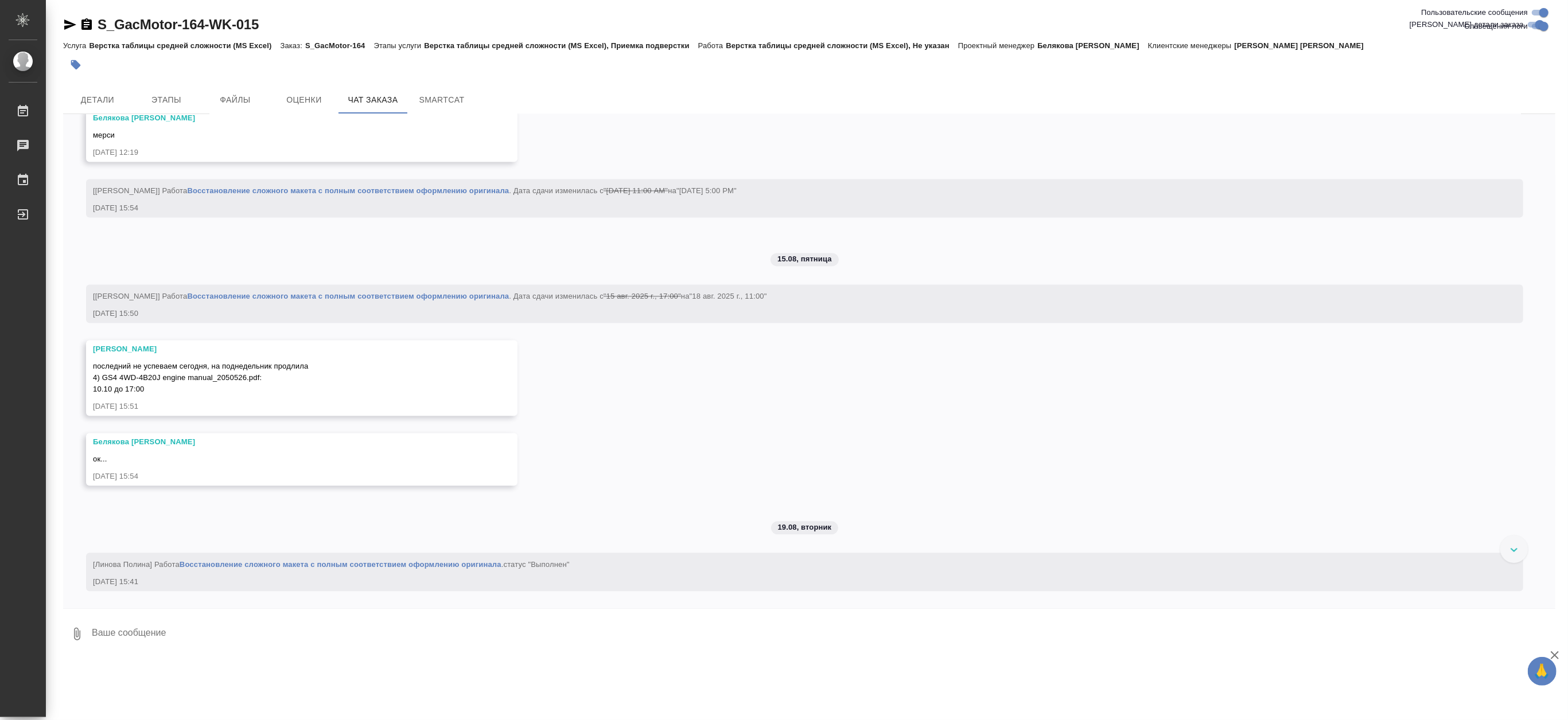
scroll to position [17057, 0]
click at [105, 104] on span "Детали" at bounding box center [97, 100] width 55 height 14
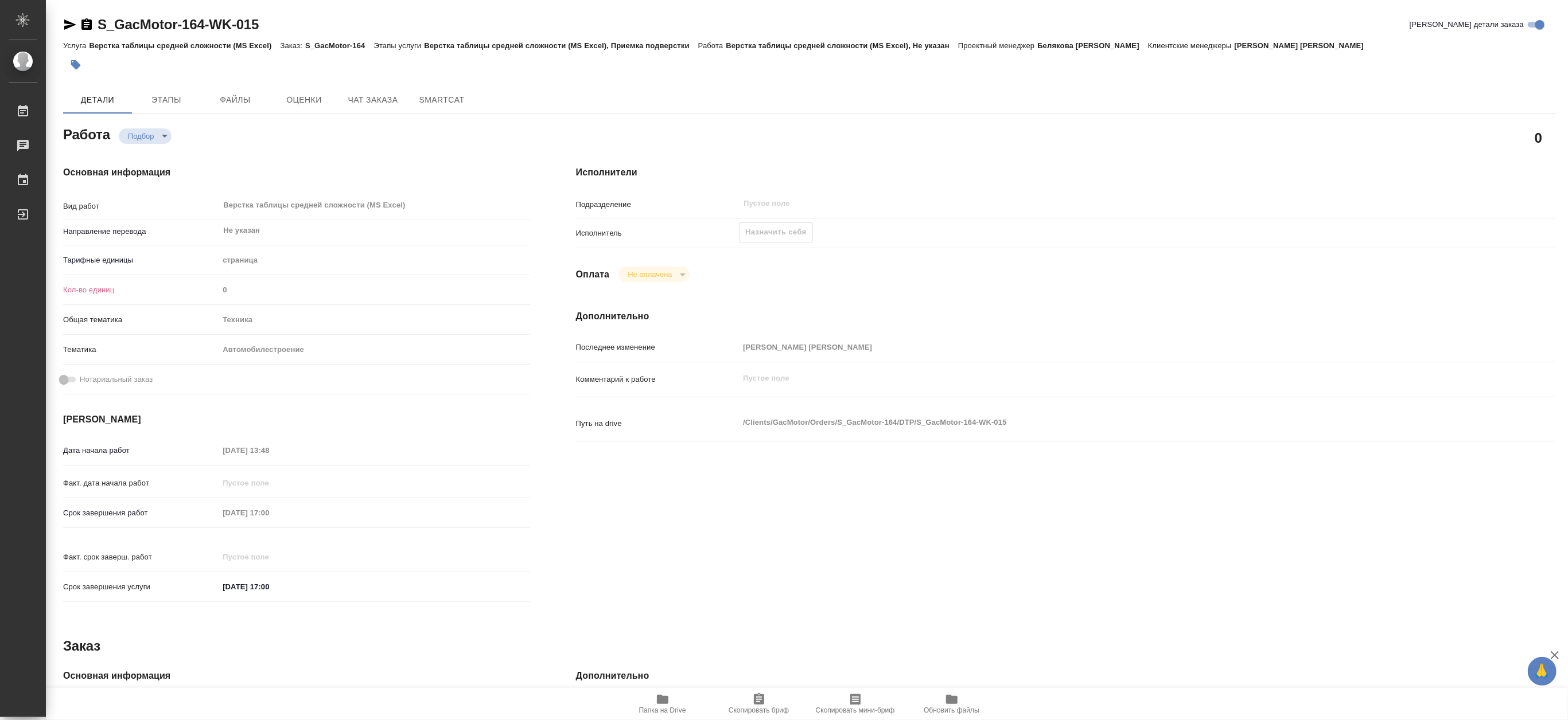
type textarea "x"
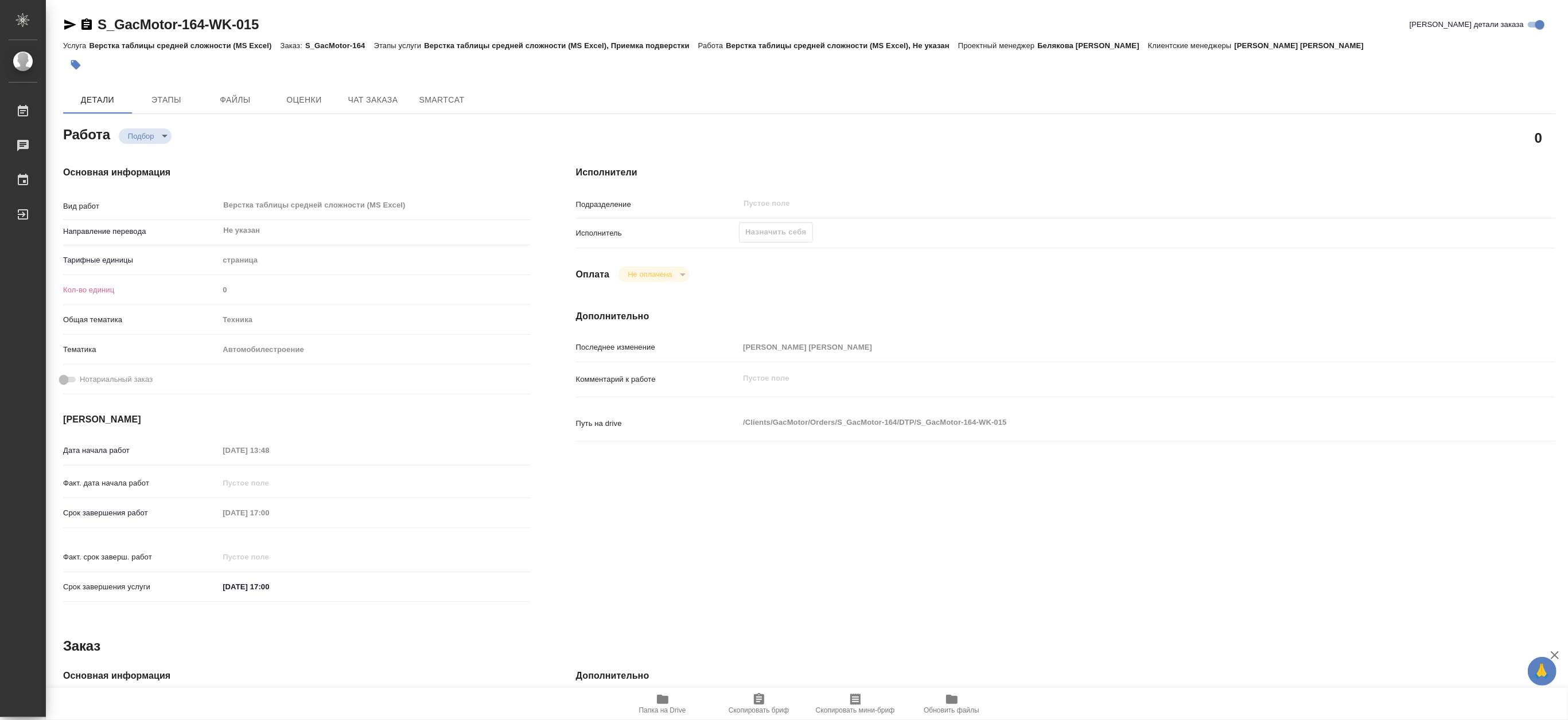
type textarea "x"
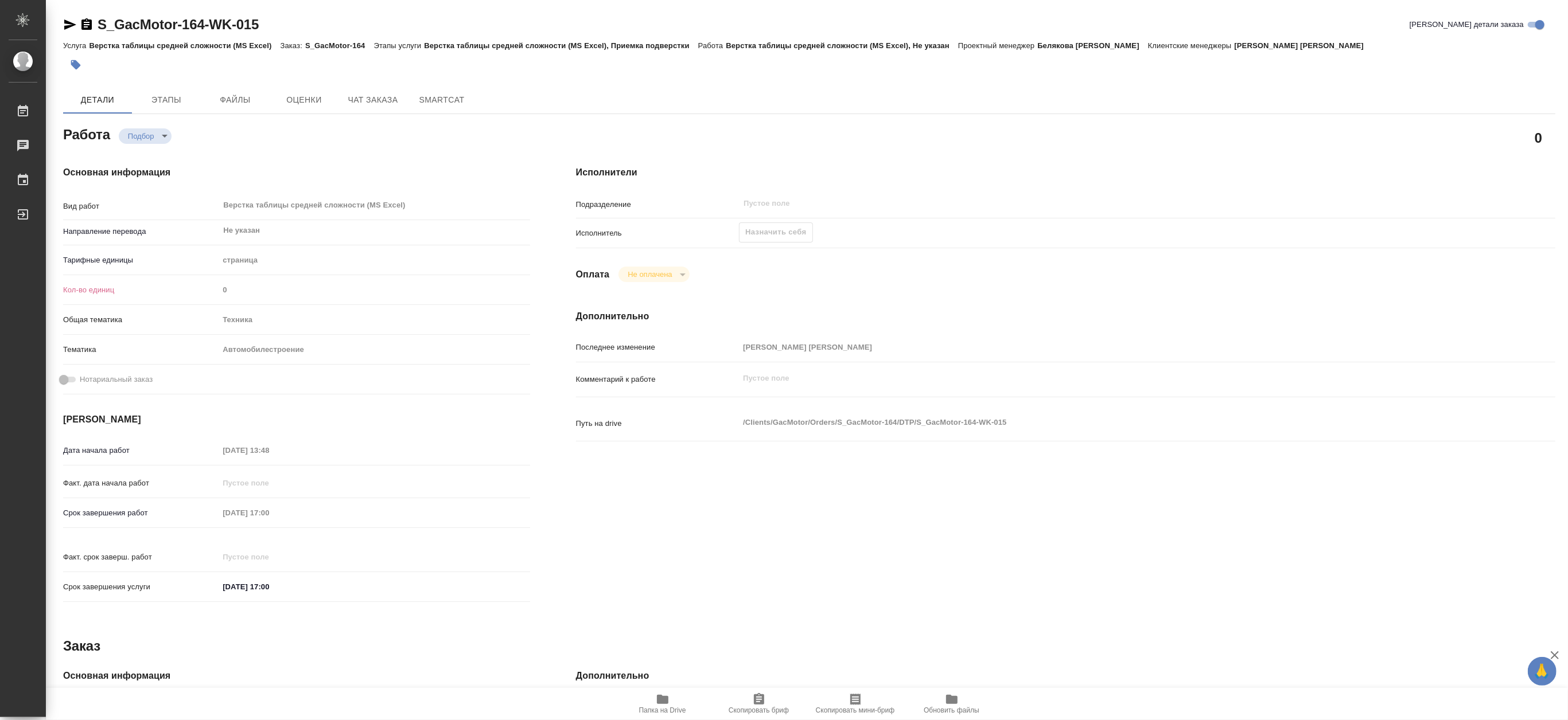
type textarea "x"
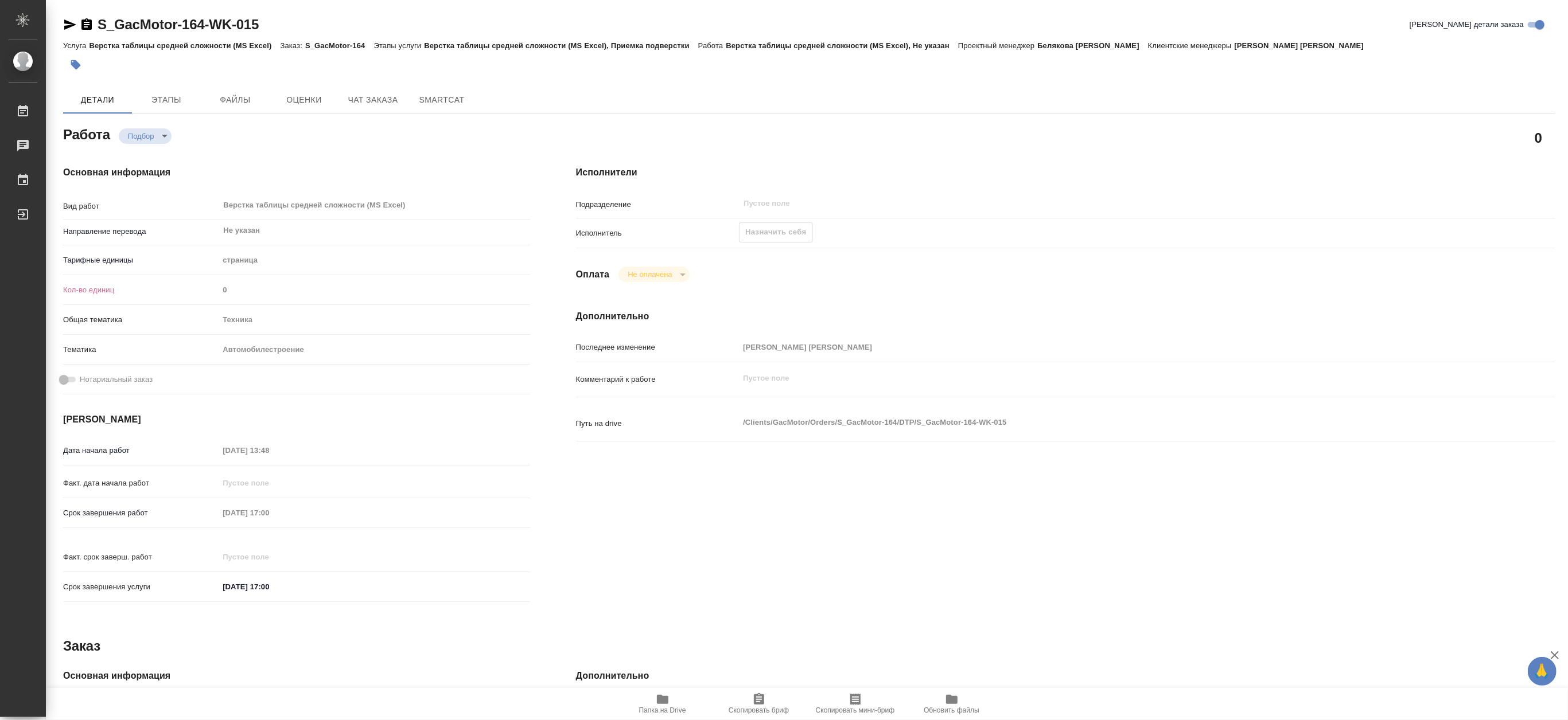
click at [661, 714] on span "Папка на Drive" at bounding box center [663, 711] width 47 height 8
type textarea "x"
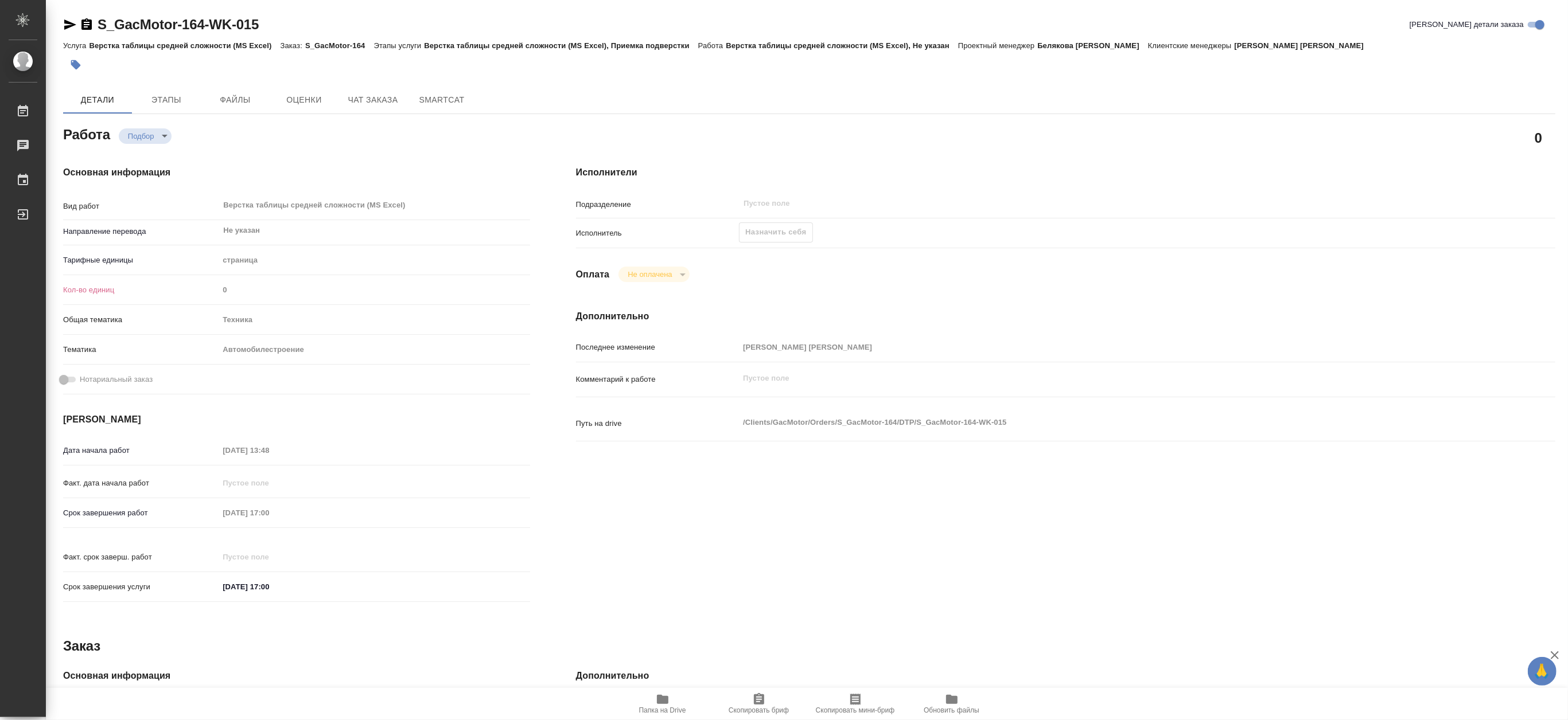
type textarea "x"
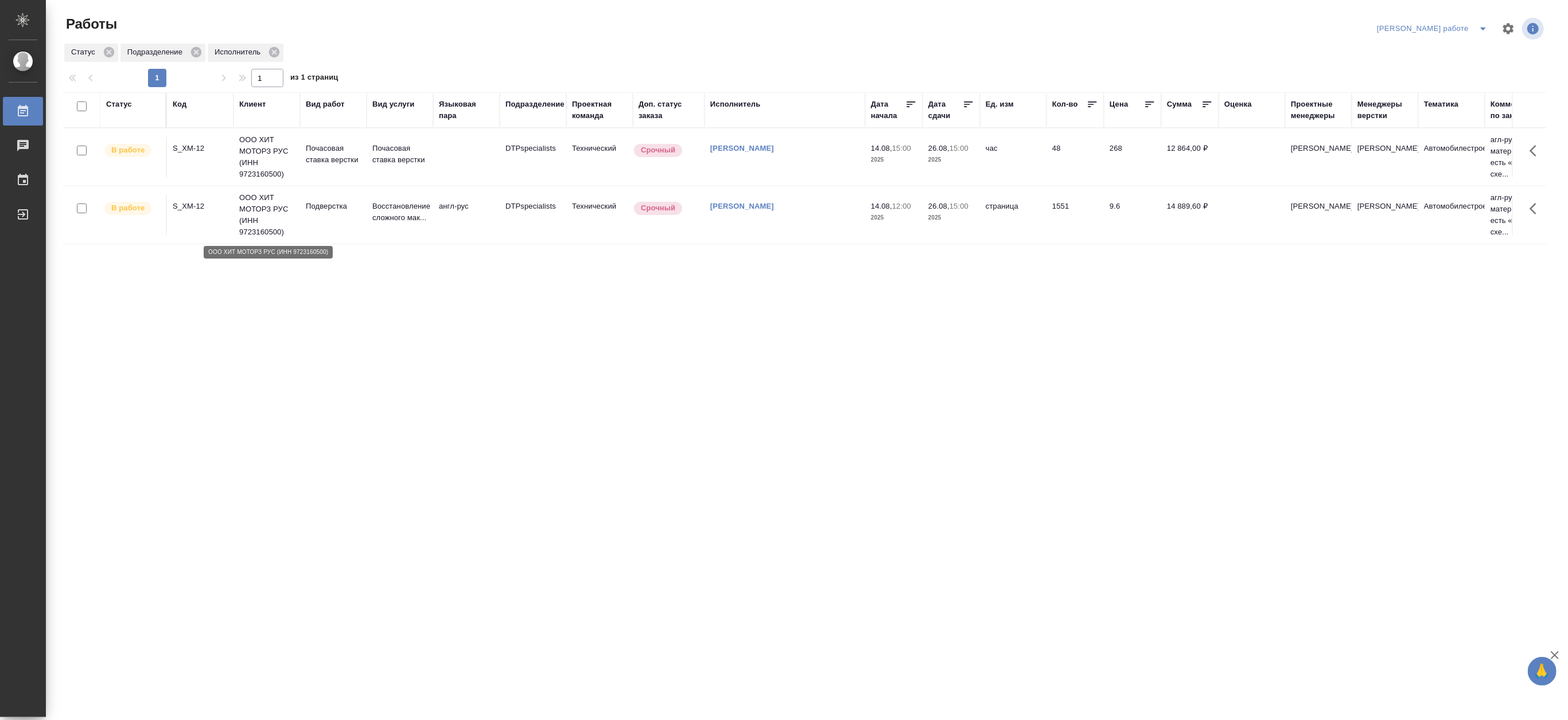
click at [273, 214] on p "ООО ХИТ МОТОРЗ РУС (ИНН 9723160500)" at bounding box center [266, 215] width 55 height 46
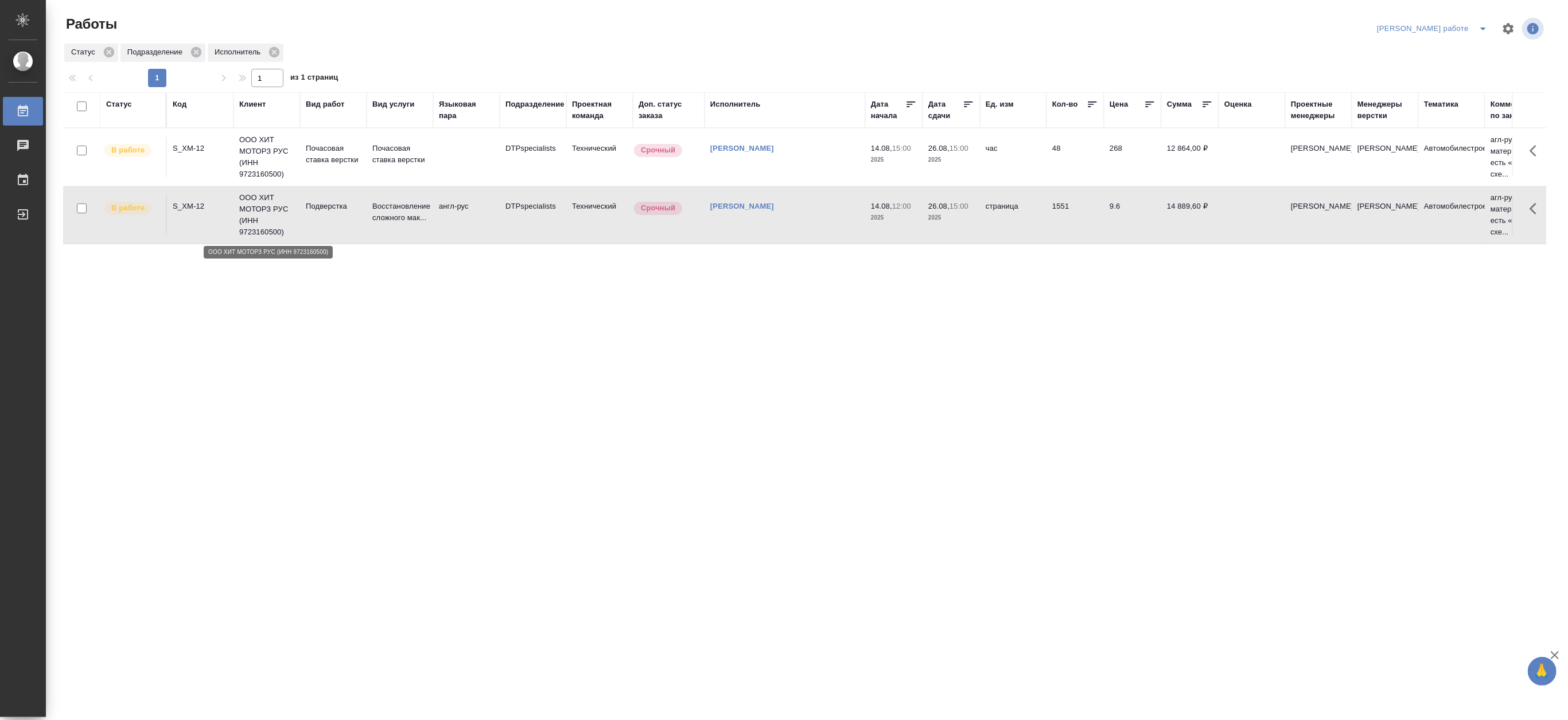
click at [273, 214] on p "ООО ХИТ МОТОРЗ РУС (ИНН 9723160500)" at bounding box center [266, 215] width 55 height 46
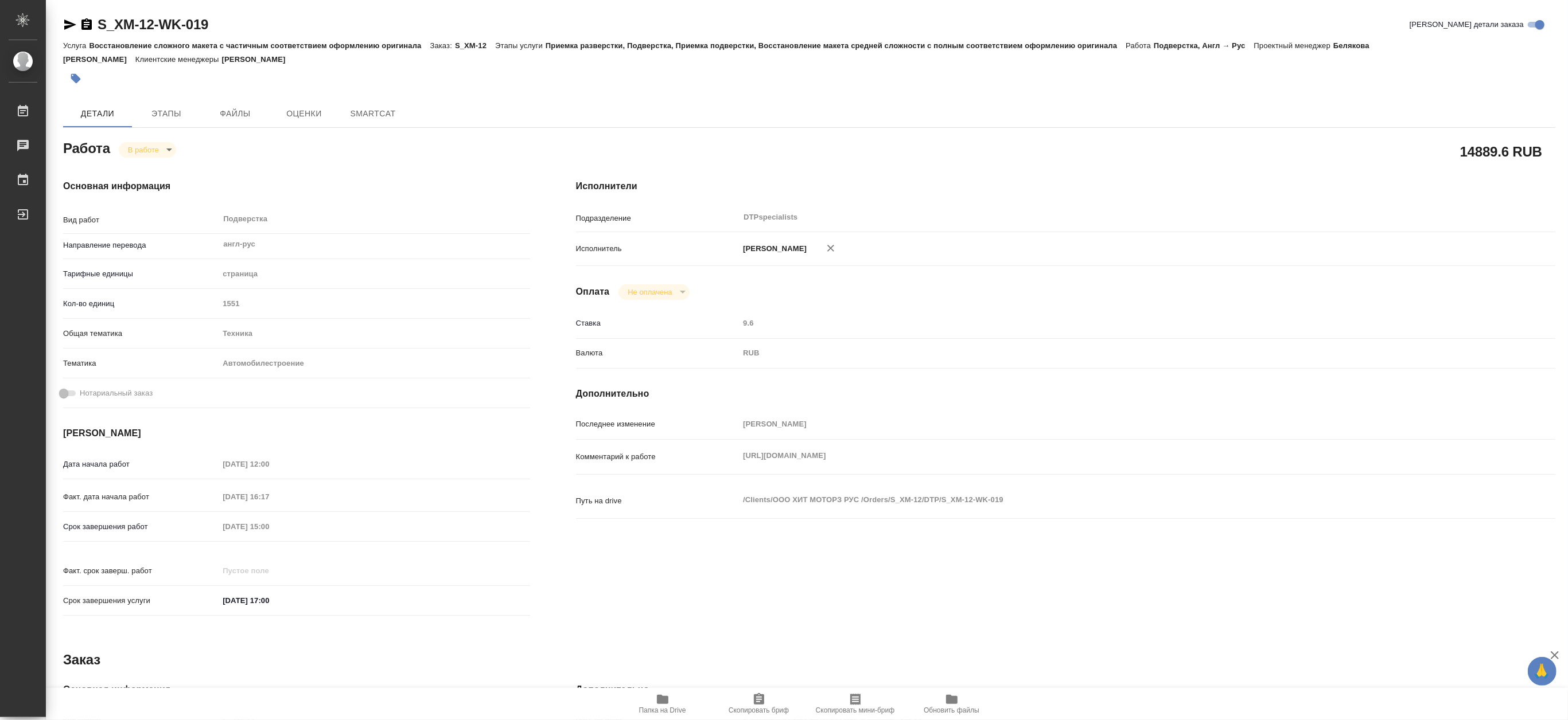
type textarea "x"
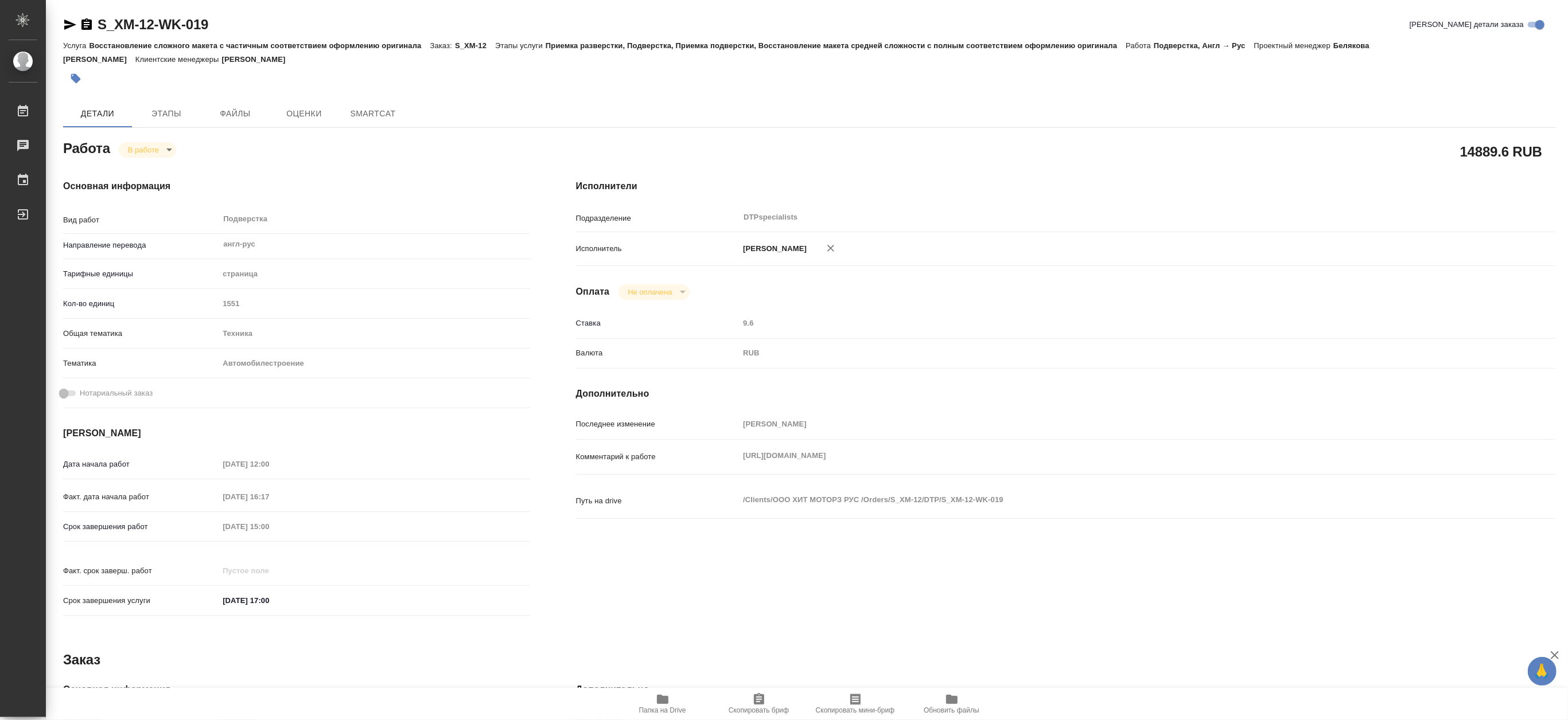
type textarea "x"
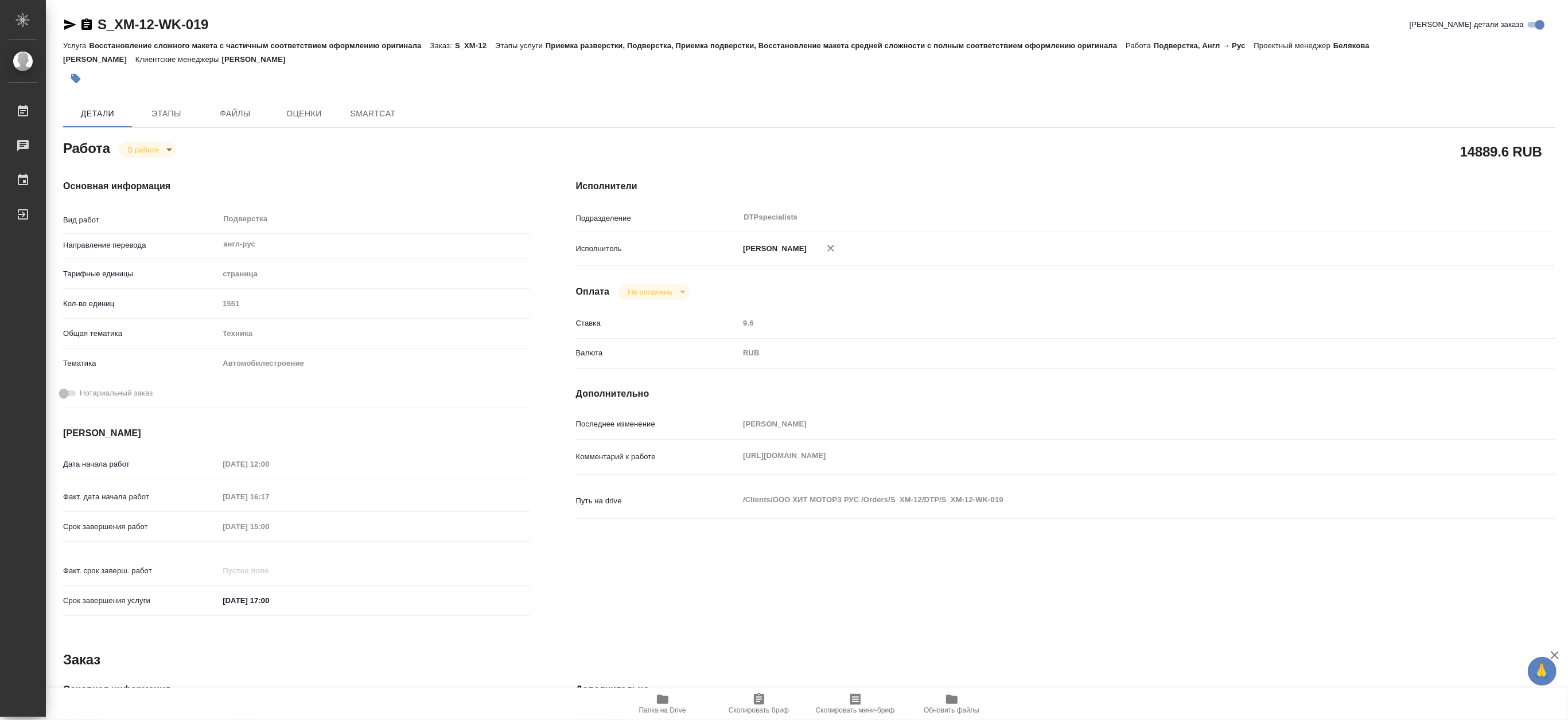
type textarea "x"
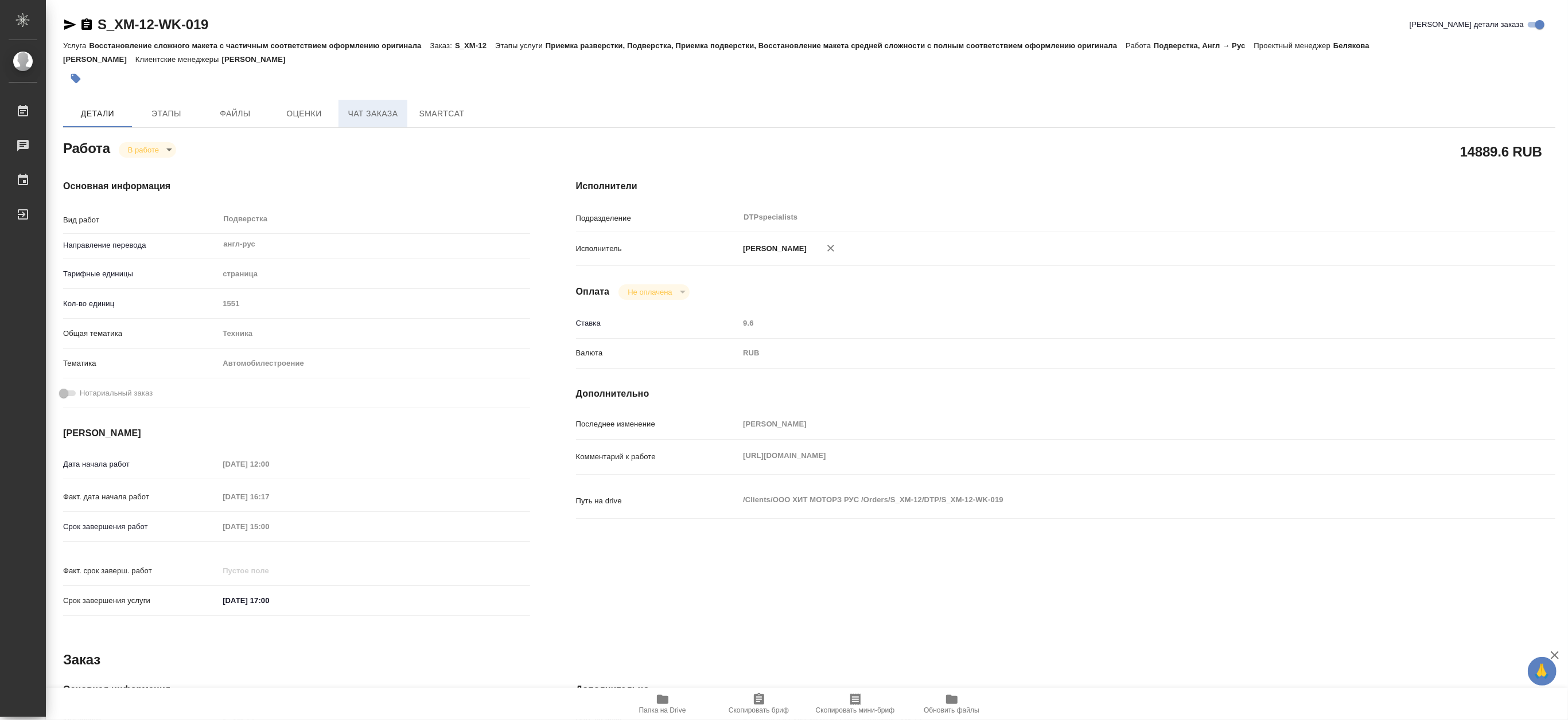
click at [377, 113] on span "Чат заказа" at bounding box center [372, 113] width 55 height 14
type textarea "x"
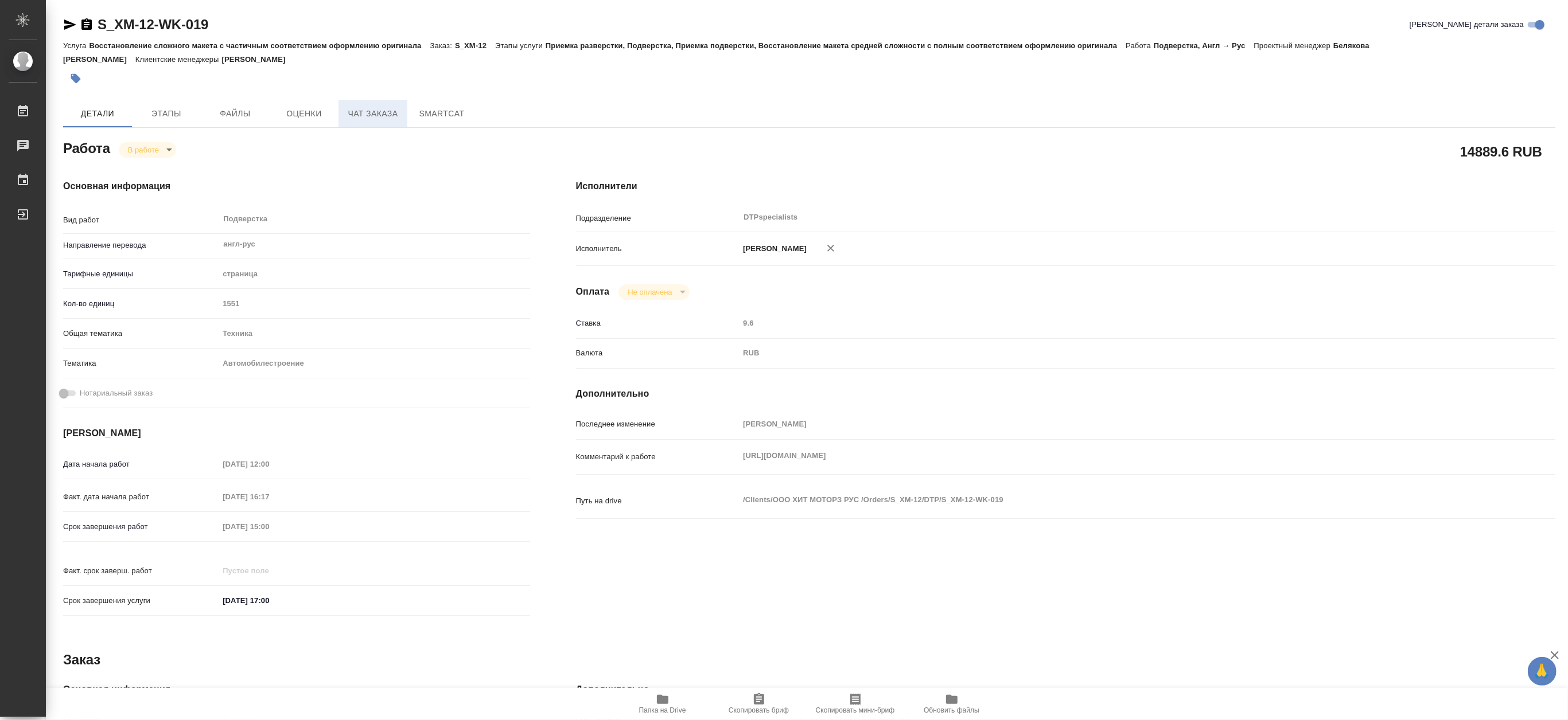
type textarea "x"
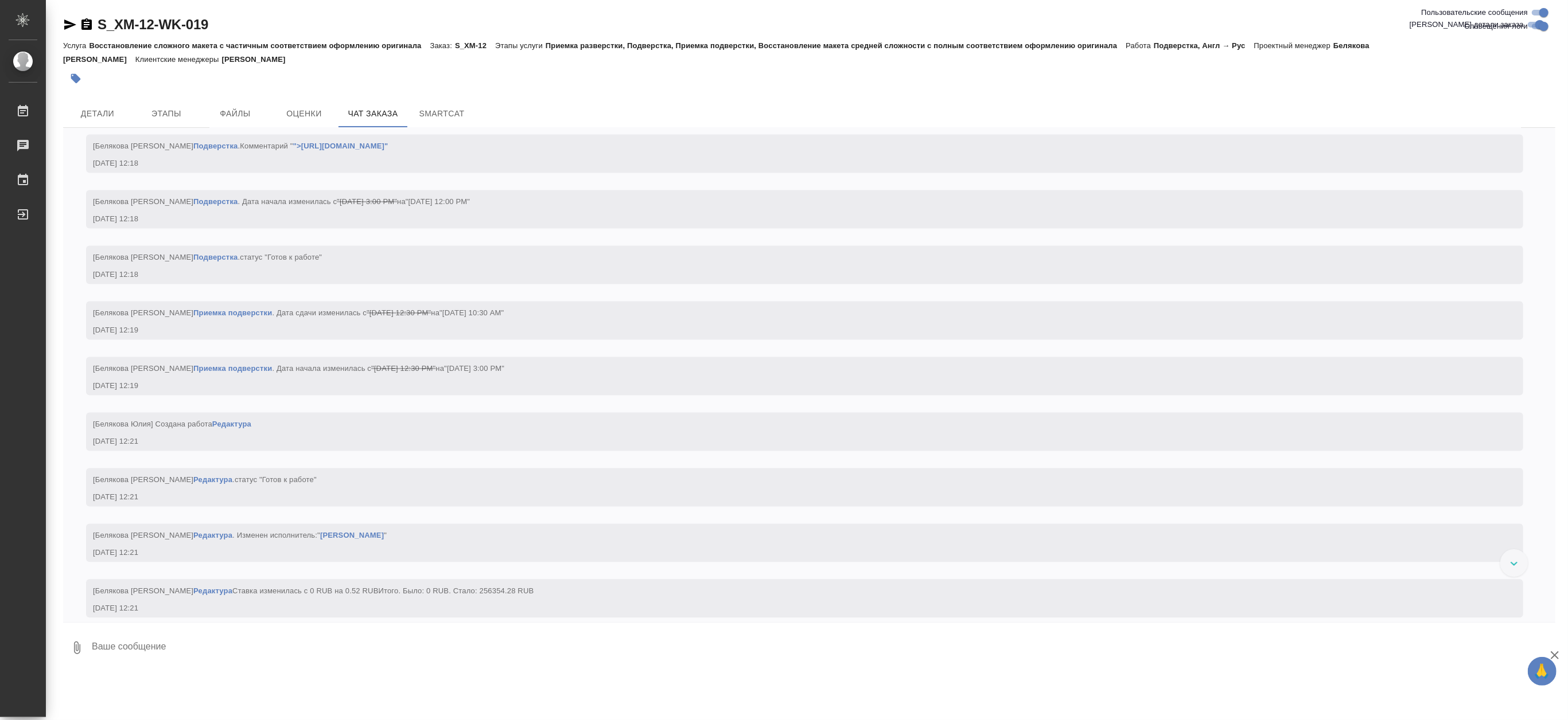
scroll to position [45633, 0]
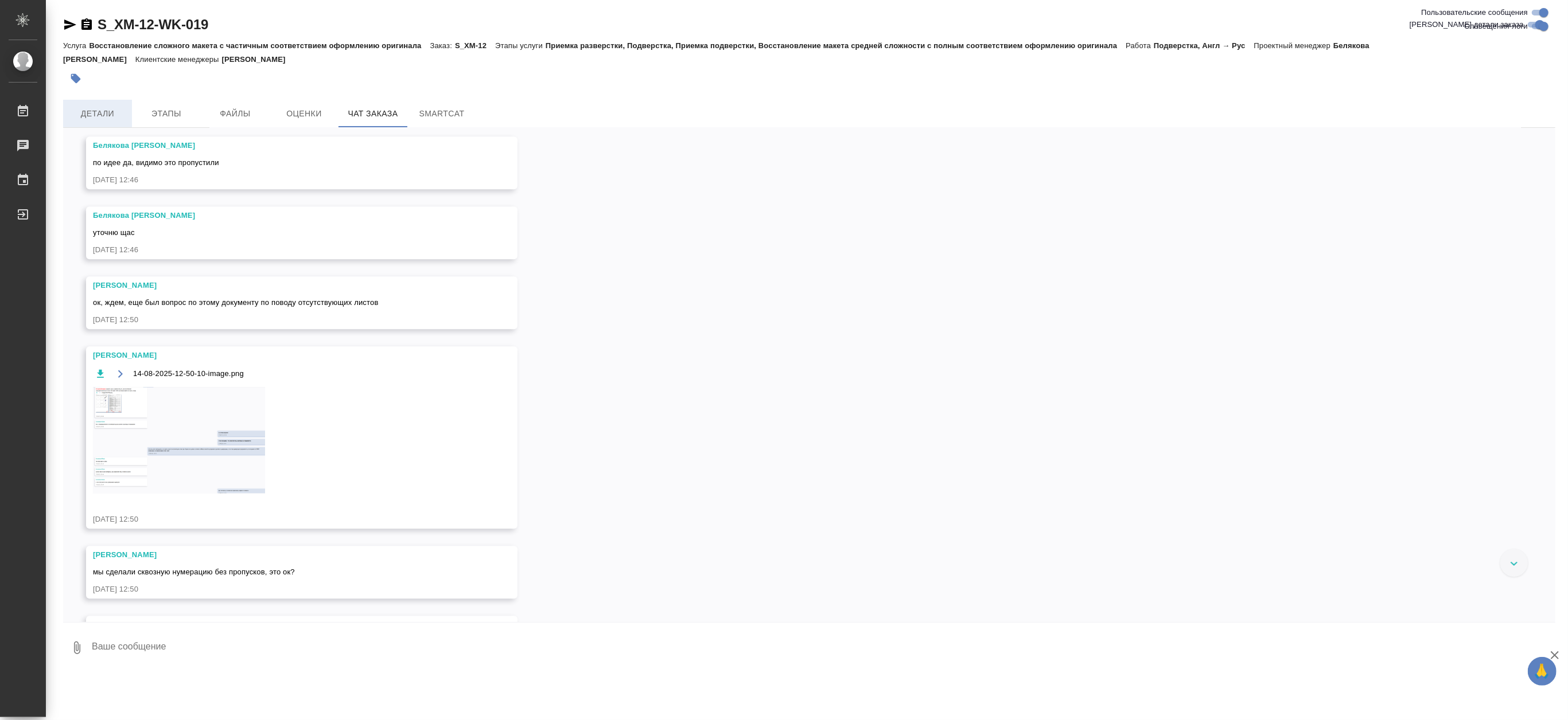
click at [107, 112] on span "Детали" at bounding box center [97, 113] width 55 height 14
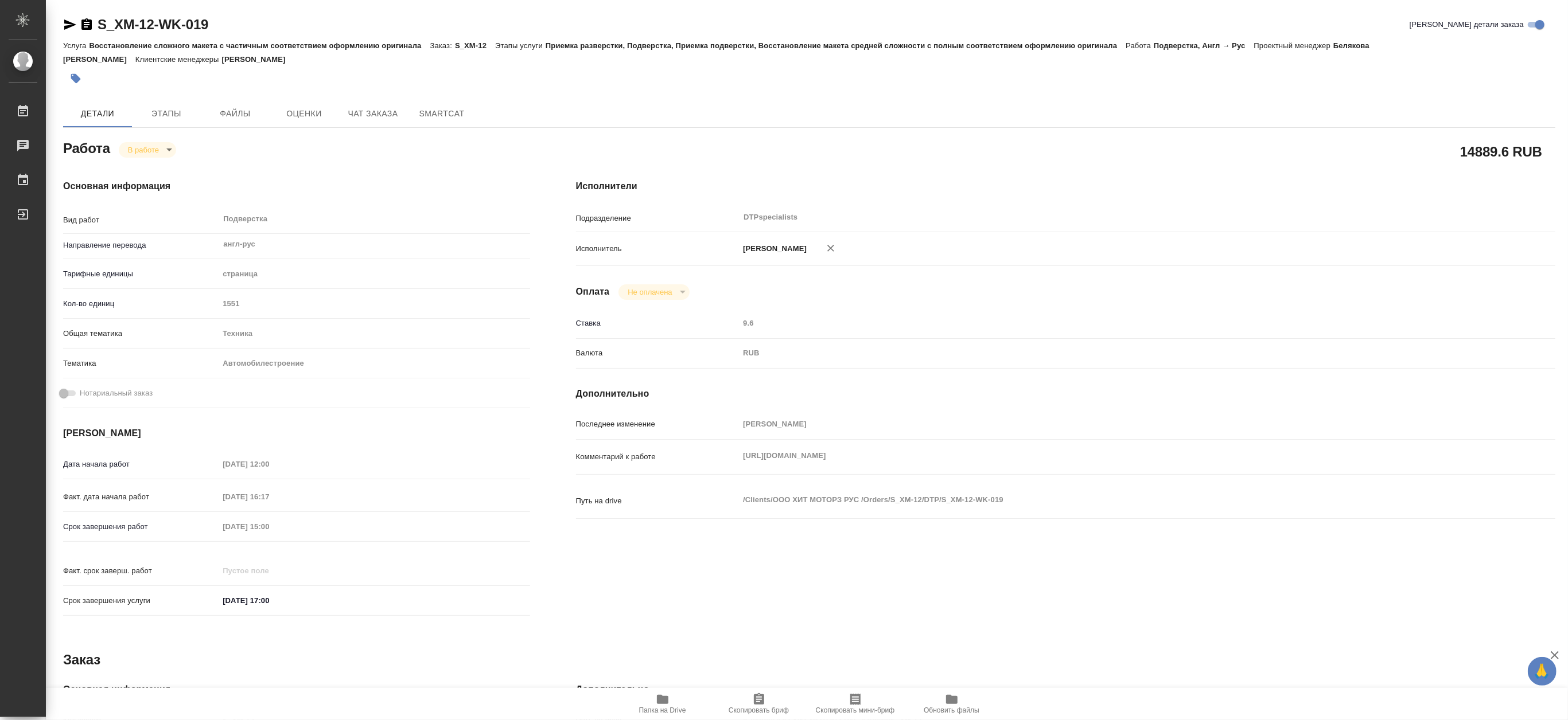
type textarea "x"
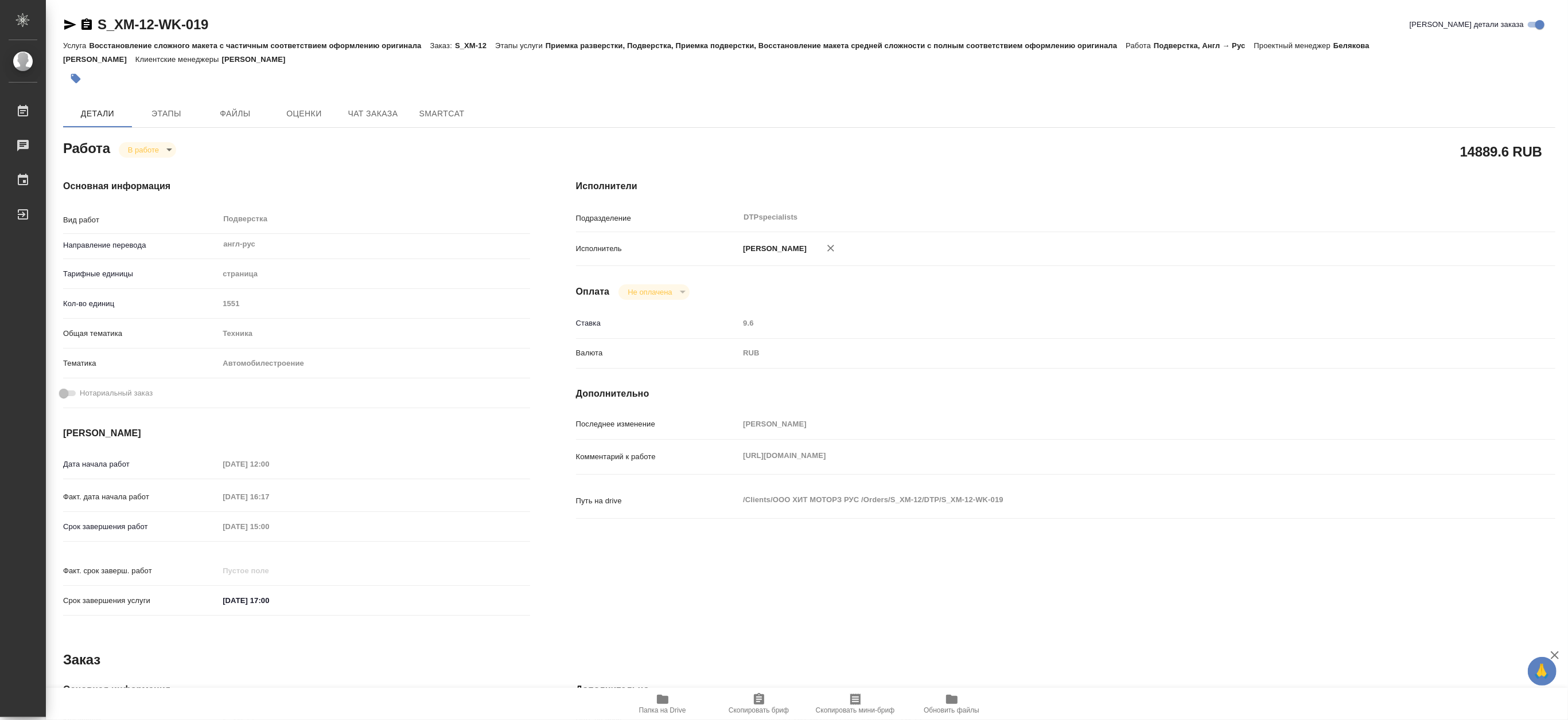
type textarea "x"
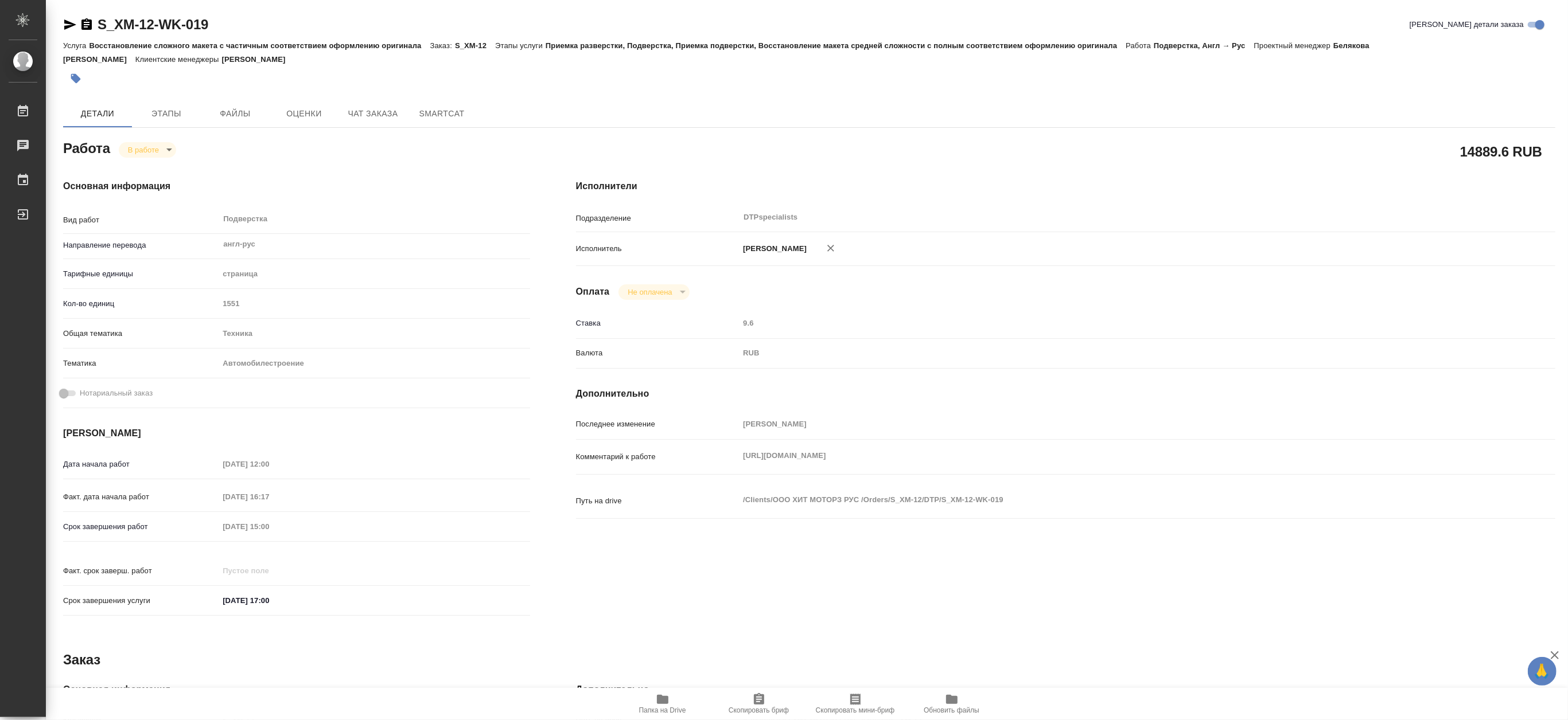
type textarea "x"
